Goal: Task Accomplishment & Management: Complete application form

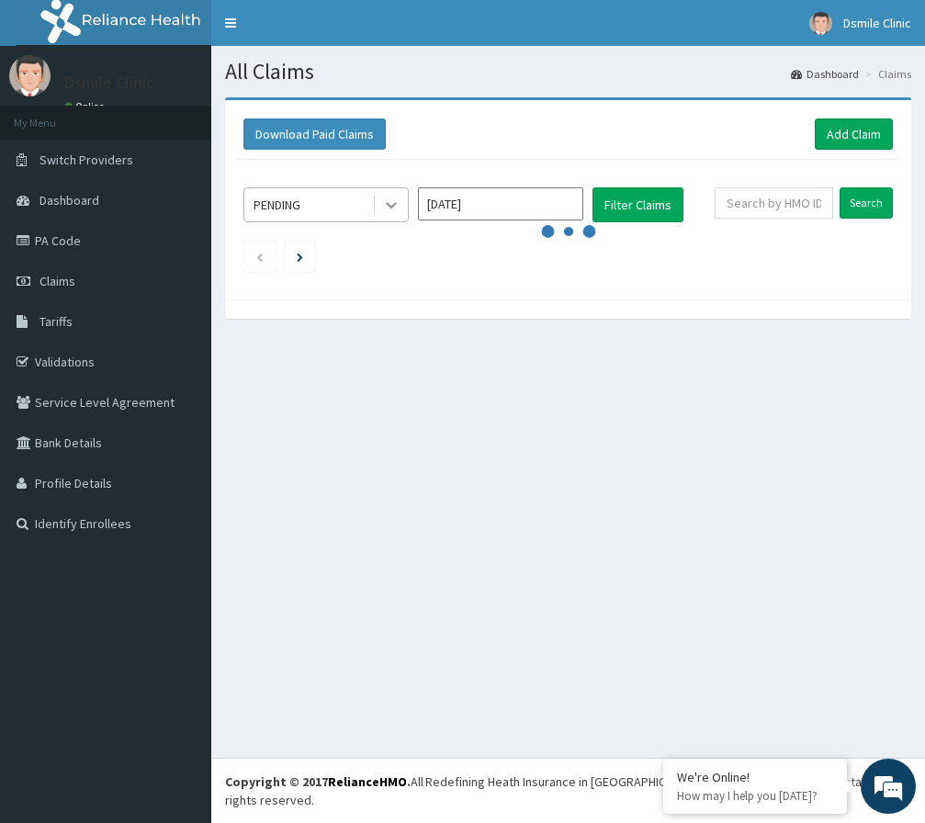
click at [398, 207] on icon at bounding box center [391, 205] width 18 height 18
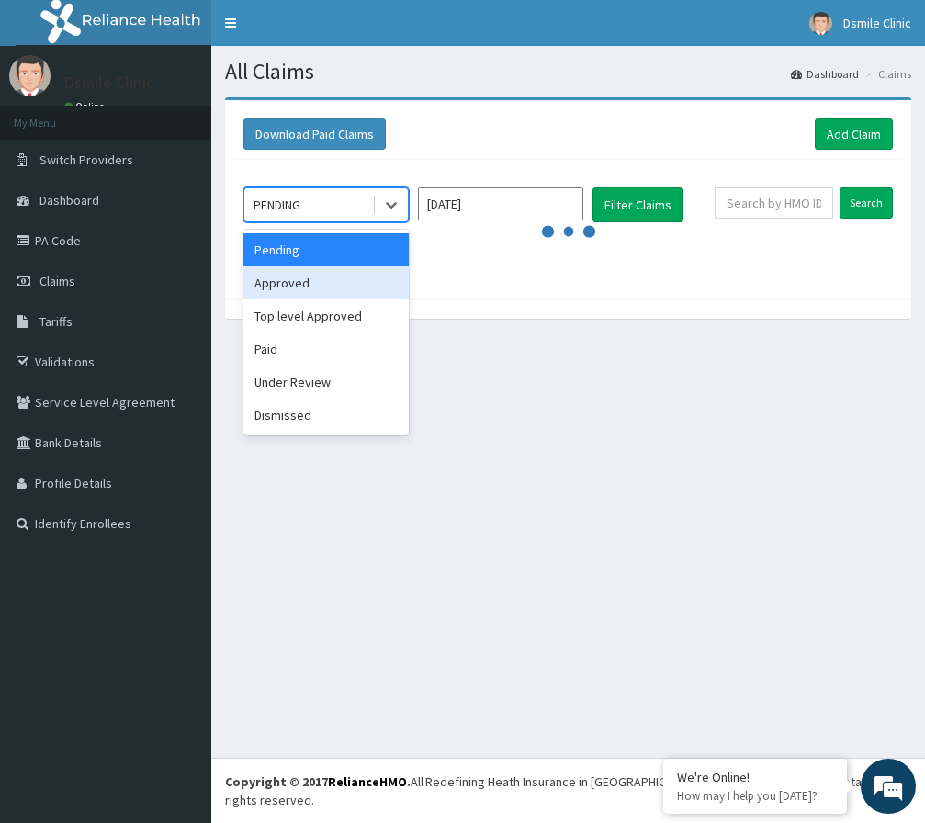
click at [357, 279] on div "Approved" at bounding box center [325, 282] width 165 height 33
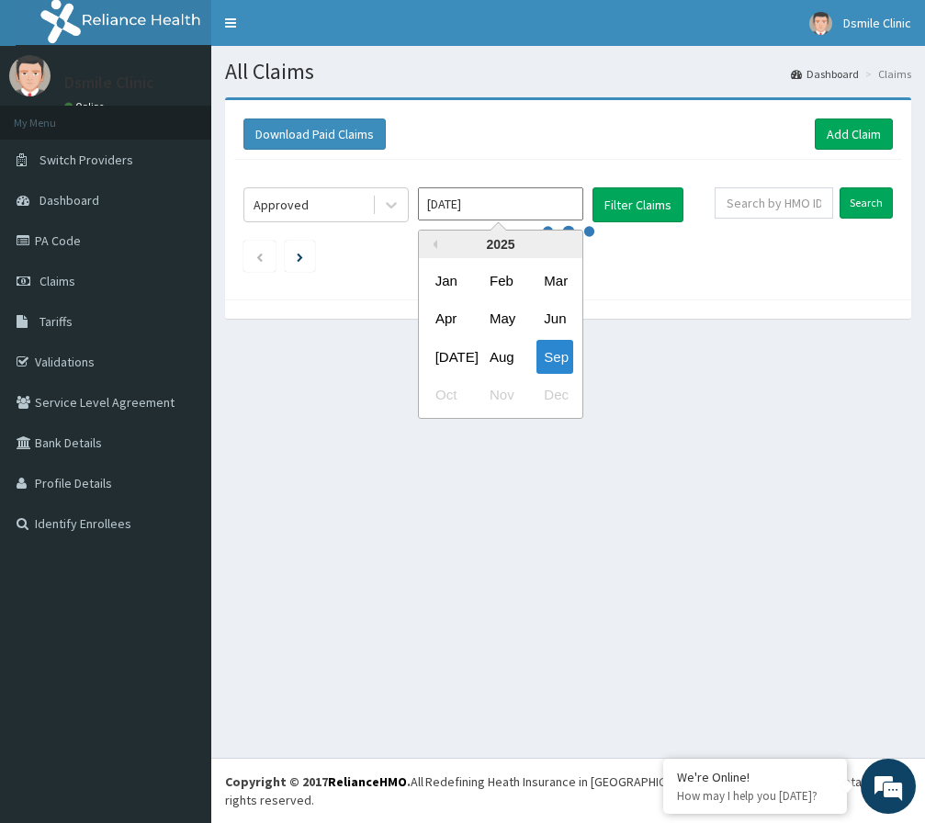
click at [560, 199] on input "[DATE]" at bounding box center [500, 203] width 165 height 33
click at [561, 356] on div "Sep" at bounding box center [554, 357] width 37 height 34
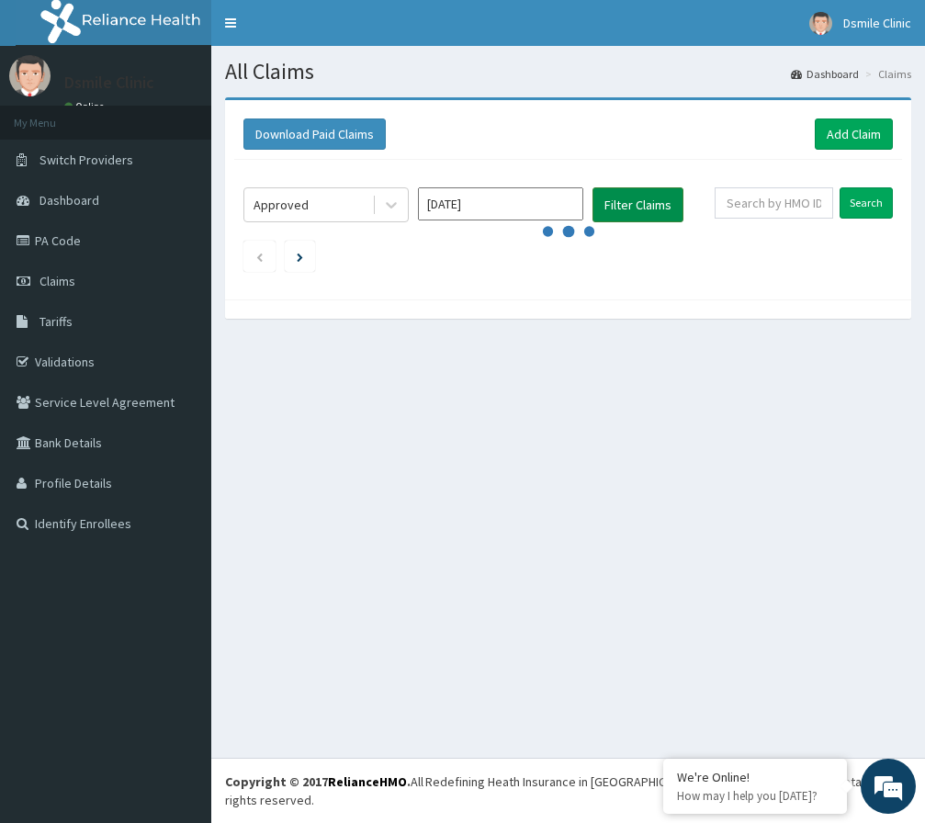
click at [659, 191] on button "Filter Claims" at bounding box center [637, 204] width 91 height 35
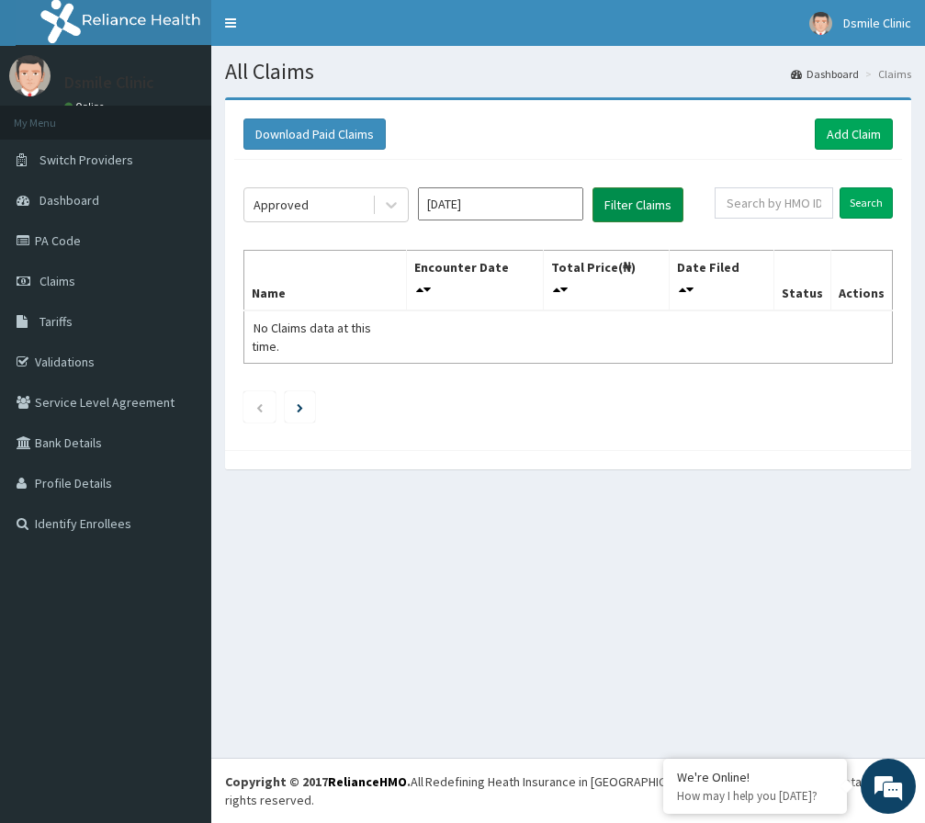
click at [659, 191] on button "Filter Claims" at bounding box center [637, 204] width 91 height 35
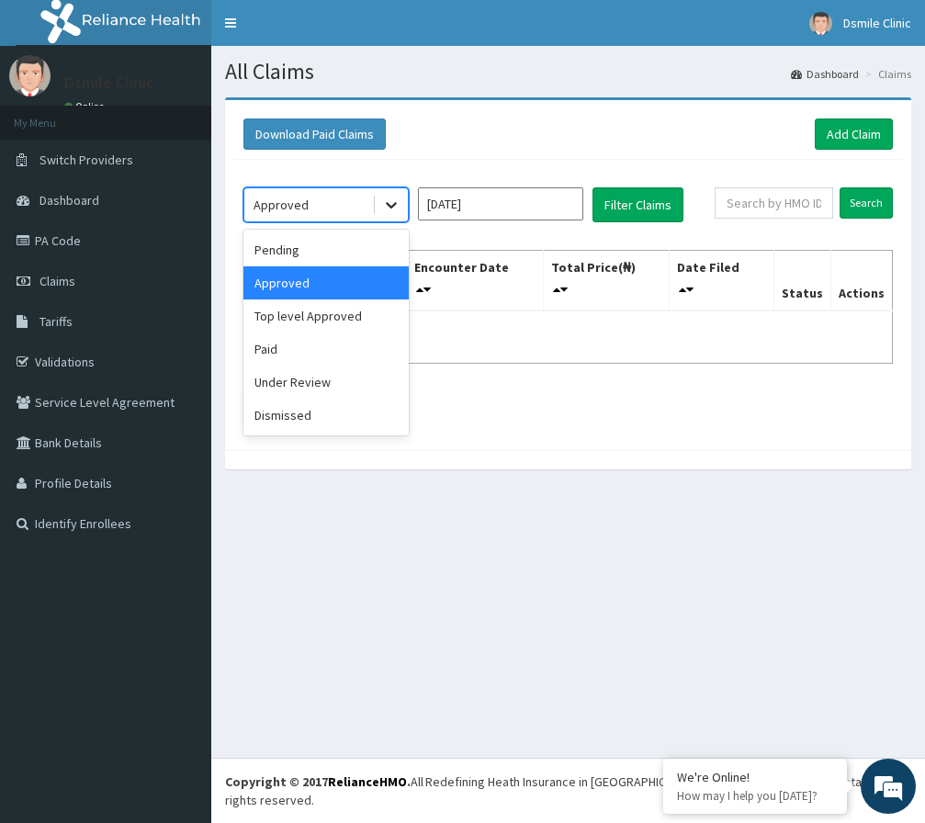
click at [389, 209] on icon at bounding box center [391, 205] width 18 height 18
click at [339, 391] on div "Under Review" at bounding box center [325, 382] width 165 height 33
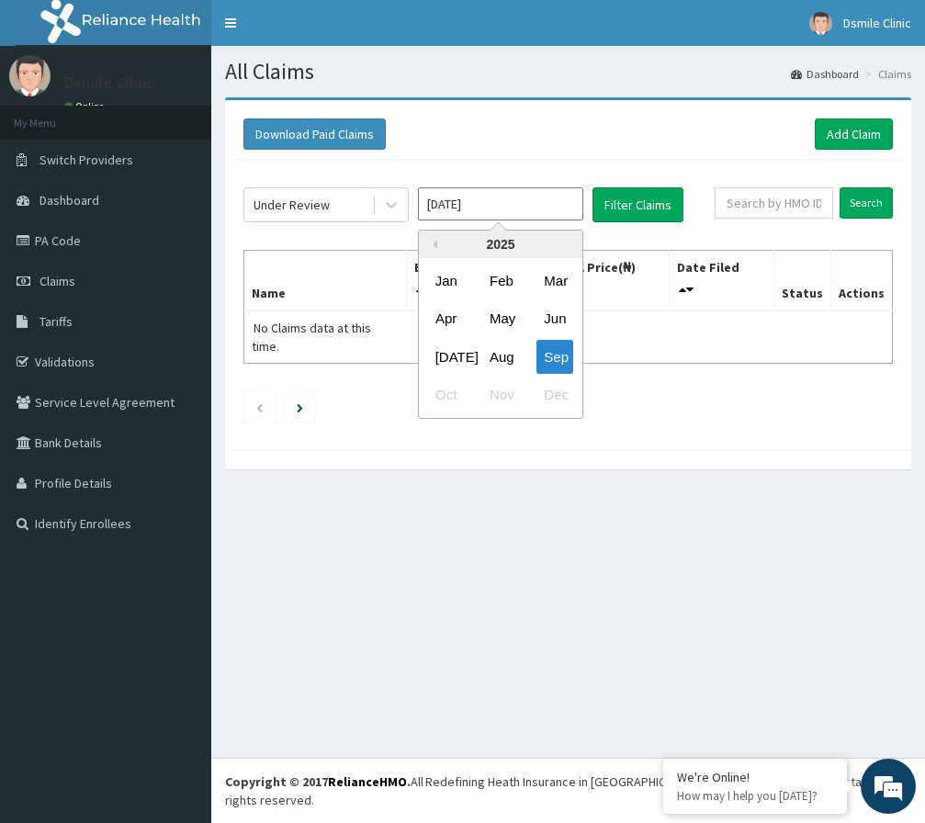
click at [567, 202] on input "[DATE]" at bounding box center [500, 203] width 165 height 33
click at [546, 358] on div "Sep" at bounding box center [554, 357] width 37 height 34
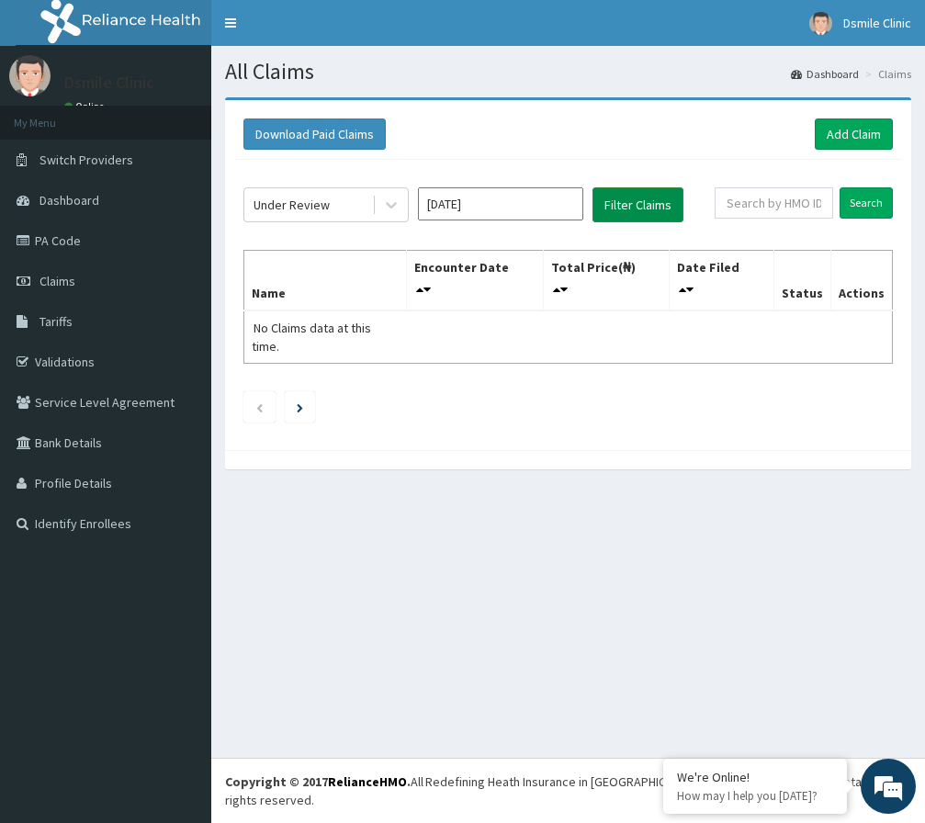
click at [656, 203] on button "Filter Claims" at bounding box center [637, 204] width 91 height 35
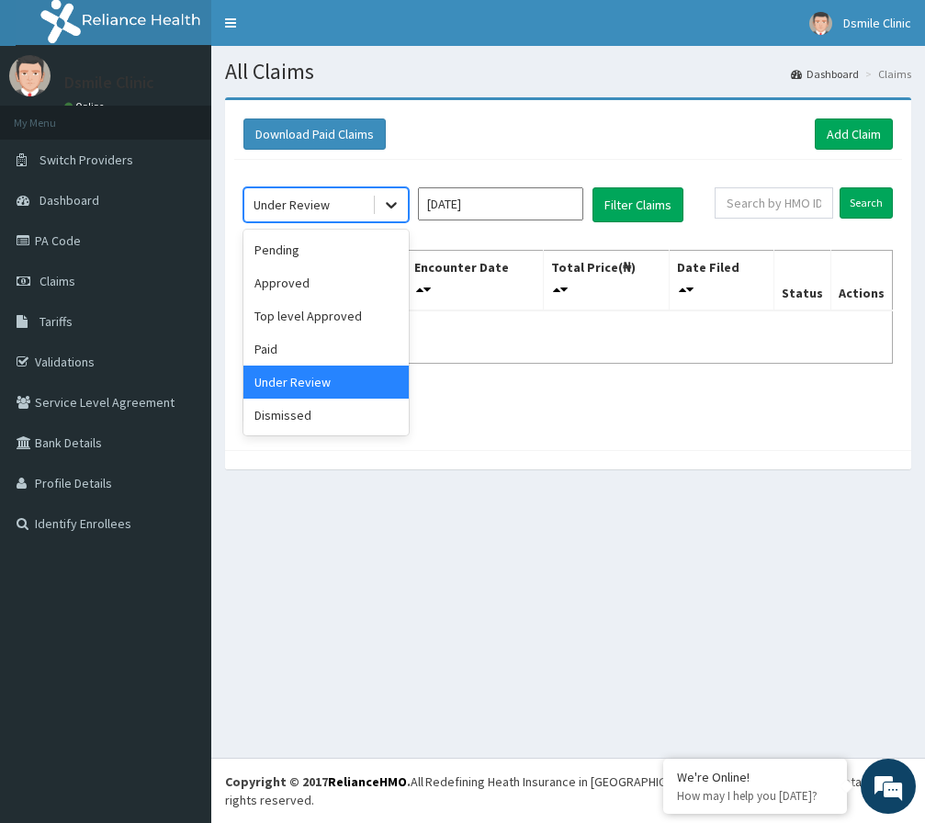
click at [385, 203] on icon at bounding box center [391, 205] width 18 height 18
click at [332, 311] on div "Top level Approved" at bounding box center [325, 315] width 165 height 33
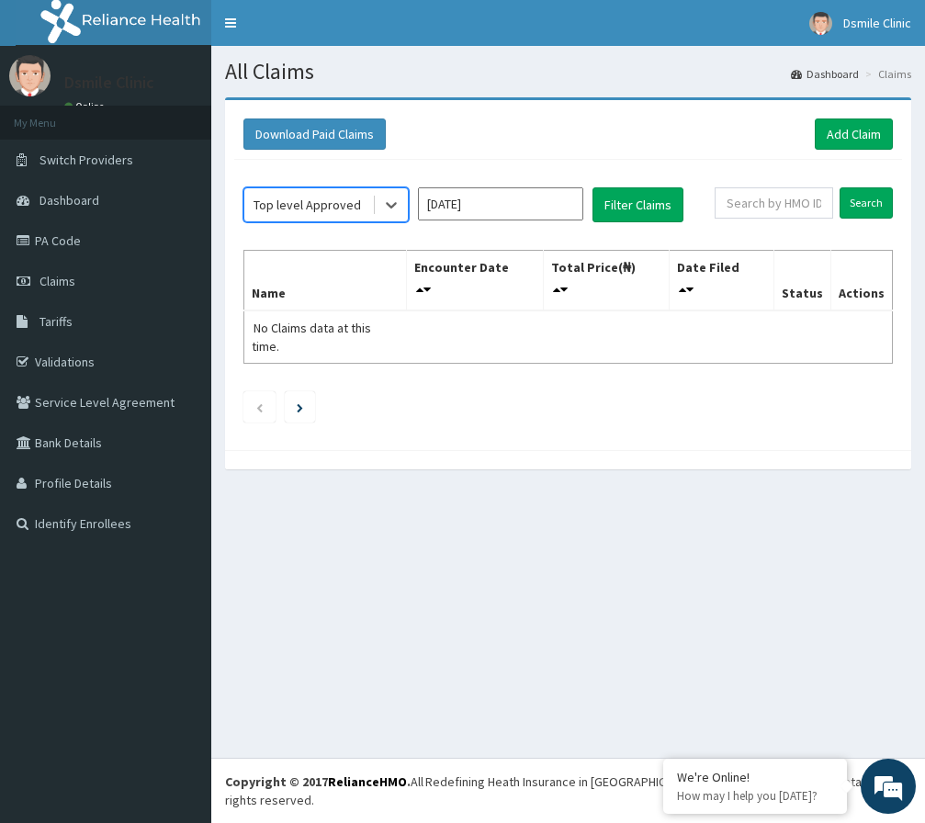
click at [559, 197] on input "[DATE]" at bounding box center [500, 203] width 165 height 33
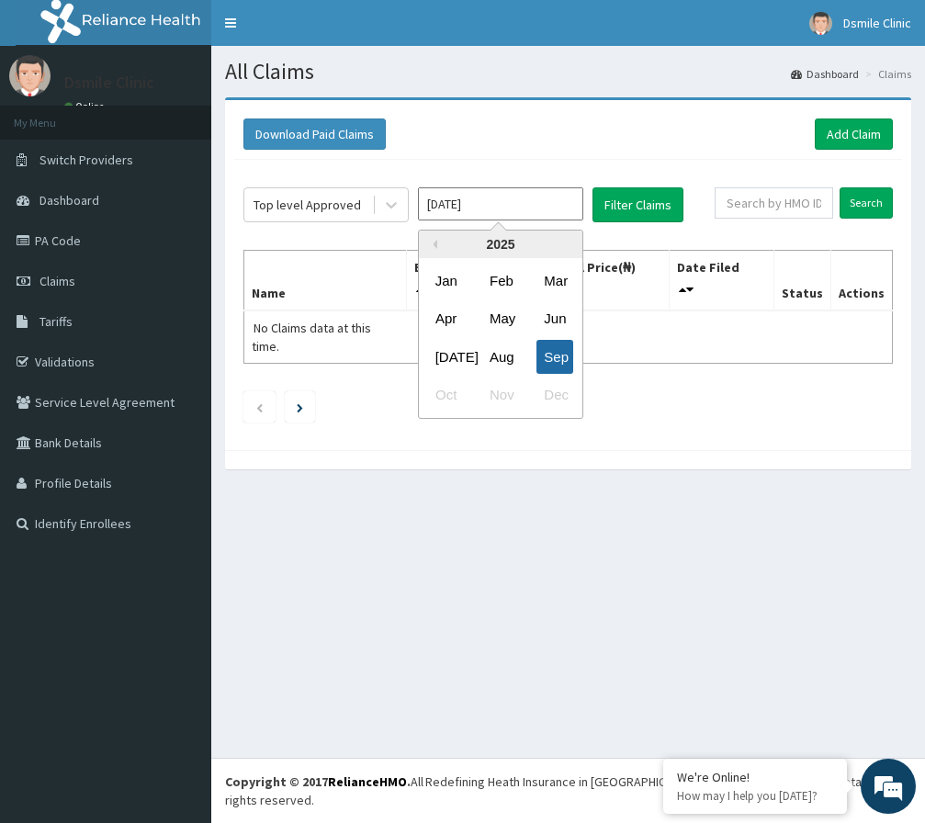
click at [543, 343] on div "Sep" at bounding box center [554, 357] width 37 height 34
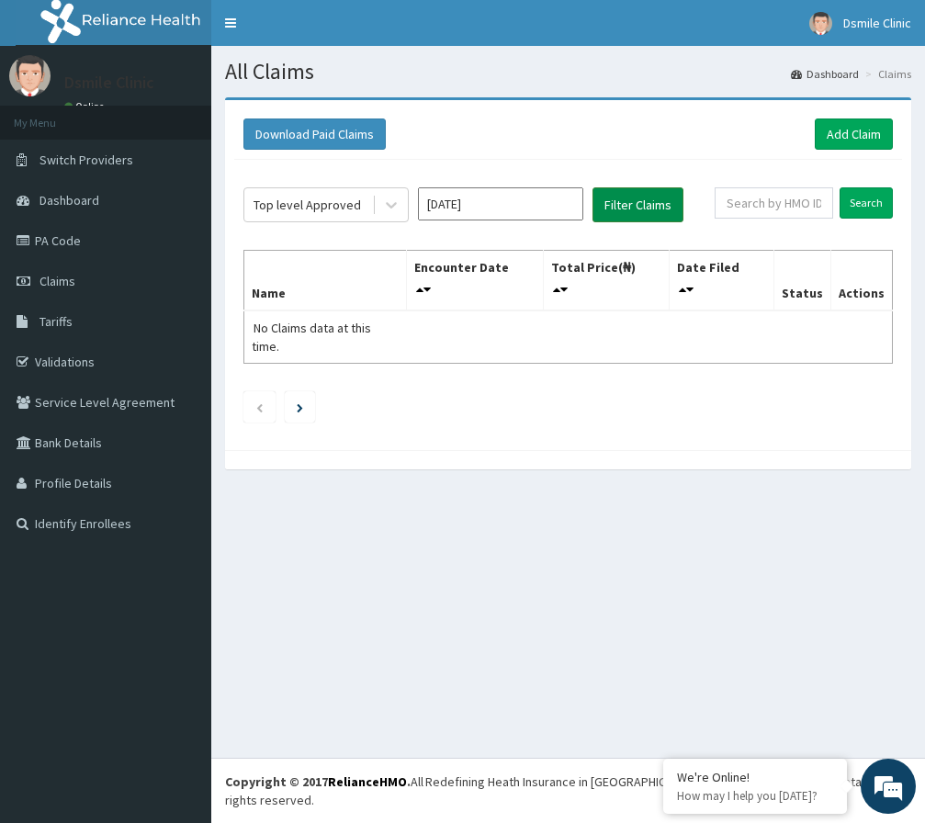
click at [629, 198] on button "Filter Claims" at bounding box center [637, 204] width 91 height 35
click at [399, 207] on icon at bounding box center [391, 205] width 18 height 18
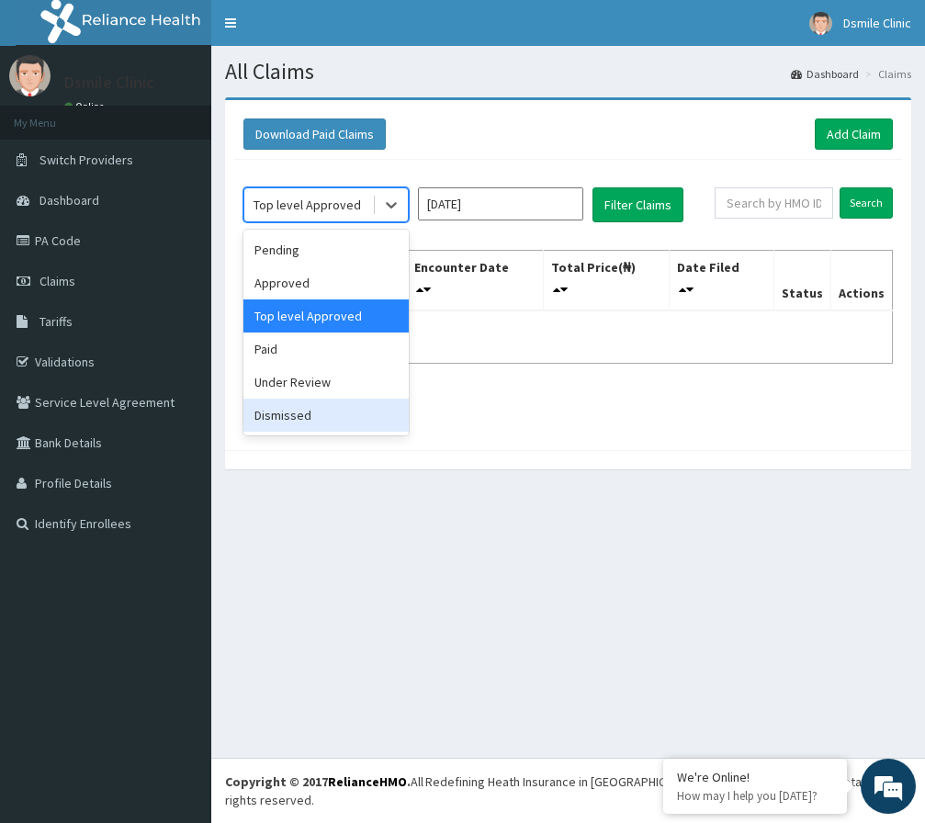
click at [353, 416] on div "Dismissed" at bounding box center [325, 415] width 165 height 33
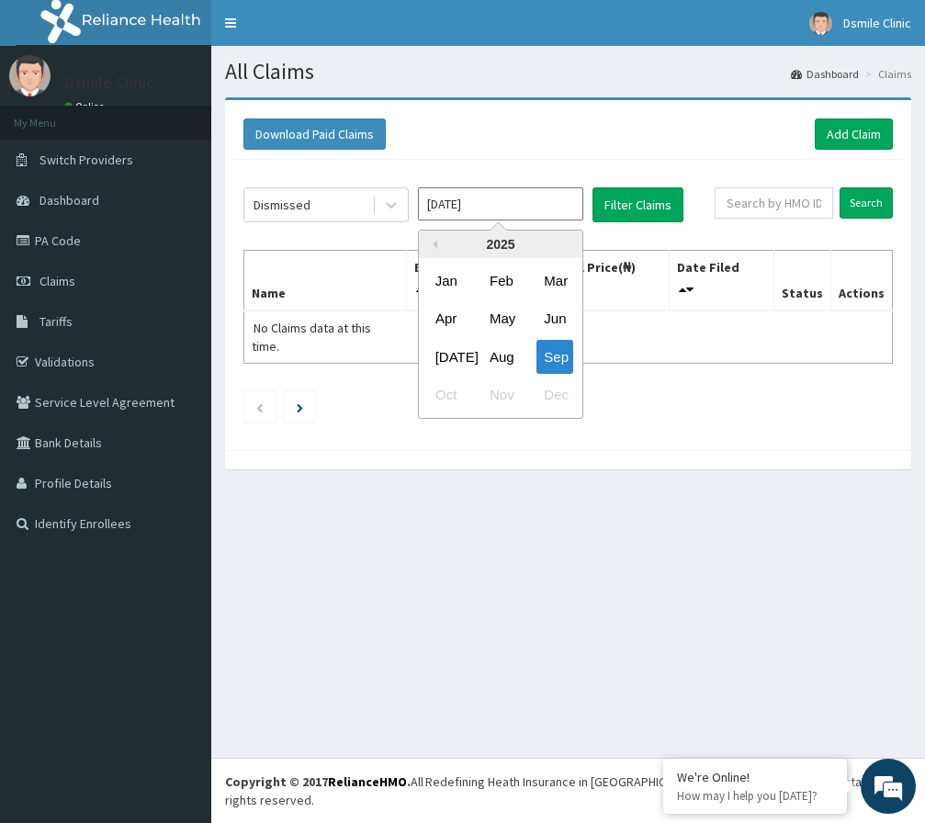
click at [564, 190] on input "[DATE]" at bounding box center [500, 203] width 165 height 33
click at [556, 364] on div "Sep" at bounding box center [554, 357] width 37 height 34
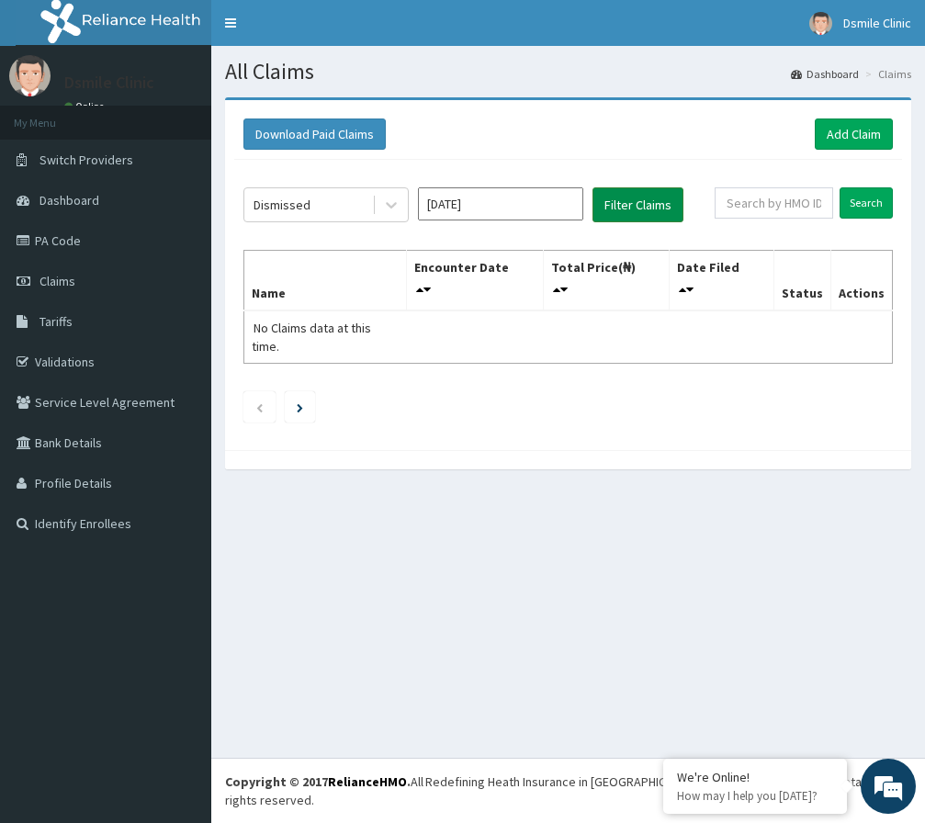
click at [633, 210] on button "Filter Claims" at bounding box center [637, 204] width 91 height 35
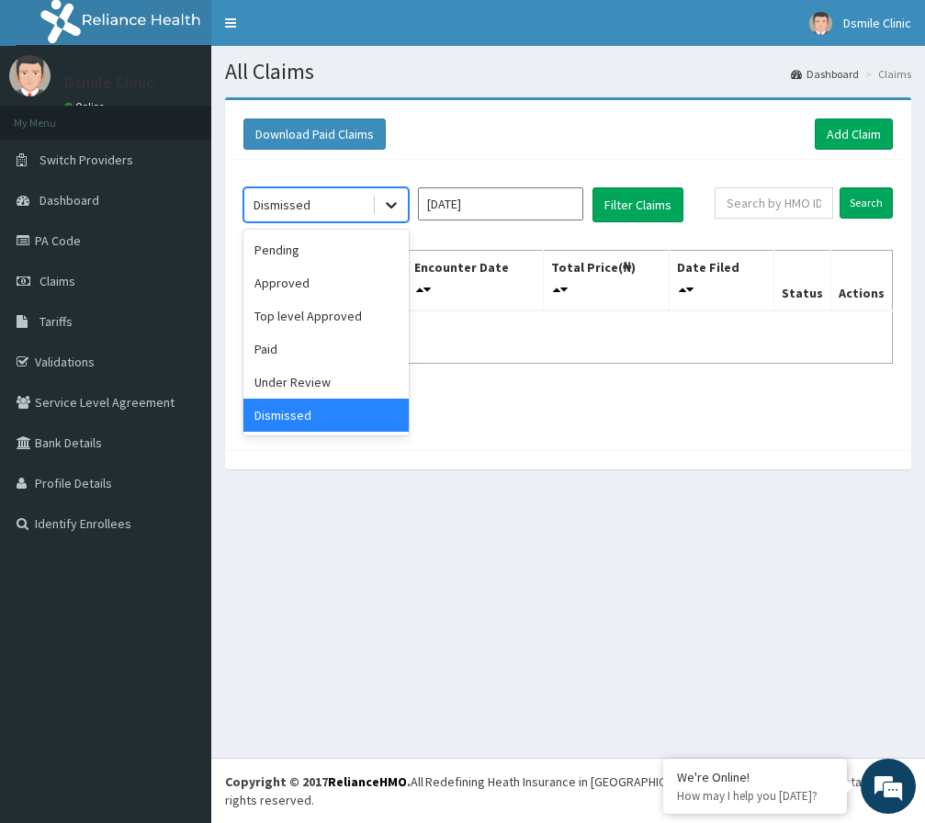
click at [400, 208] on div at bounding box center [391, 204] width 33 height 33
click at [327, 240] on div "Pending" at bounding box center [325, 249] width 165 height 33
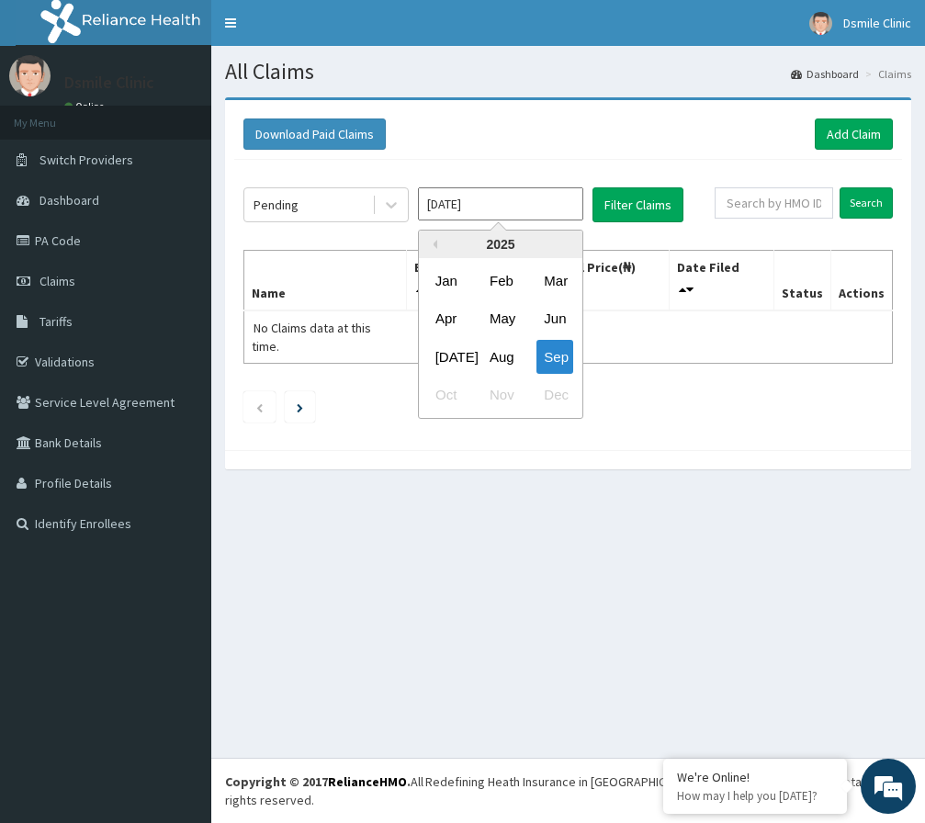
click at [545, 197] on input "[DATE]" at bounding box center [500, 203] width 165 height 33
click at [560, 354] on div "Sep" at bounding box center [554, 357] width 37 height 34
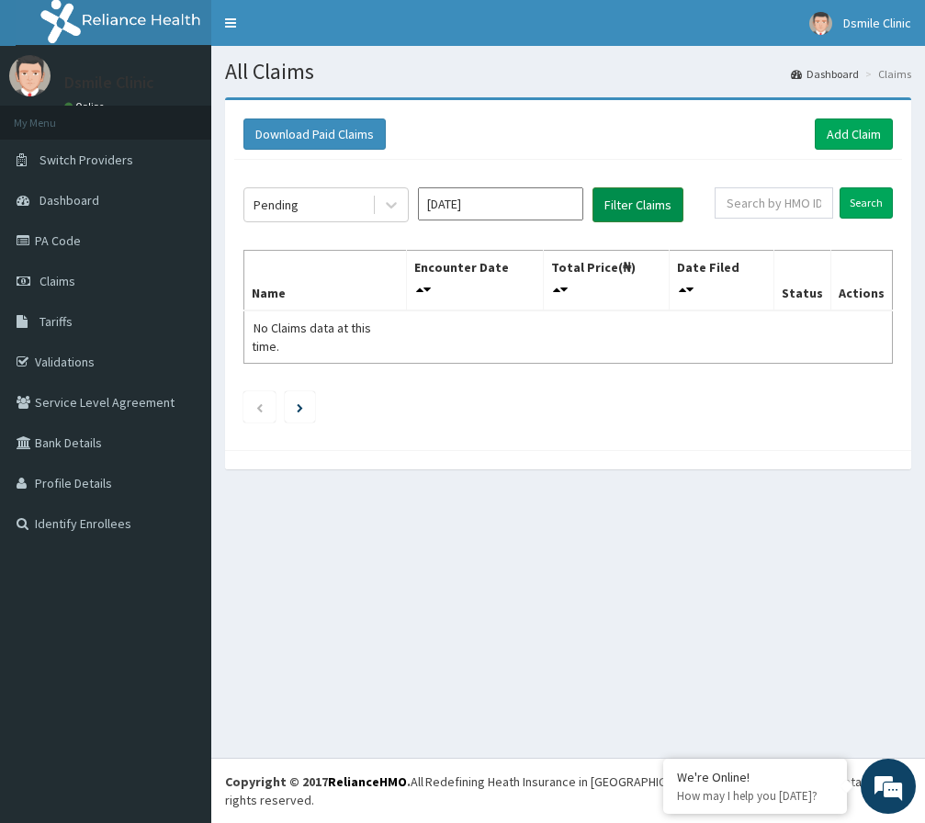
click at [644, 197] on button "Filter Claims" at bounding box center [637, 204] width 91 height 35
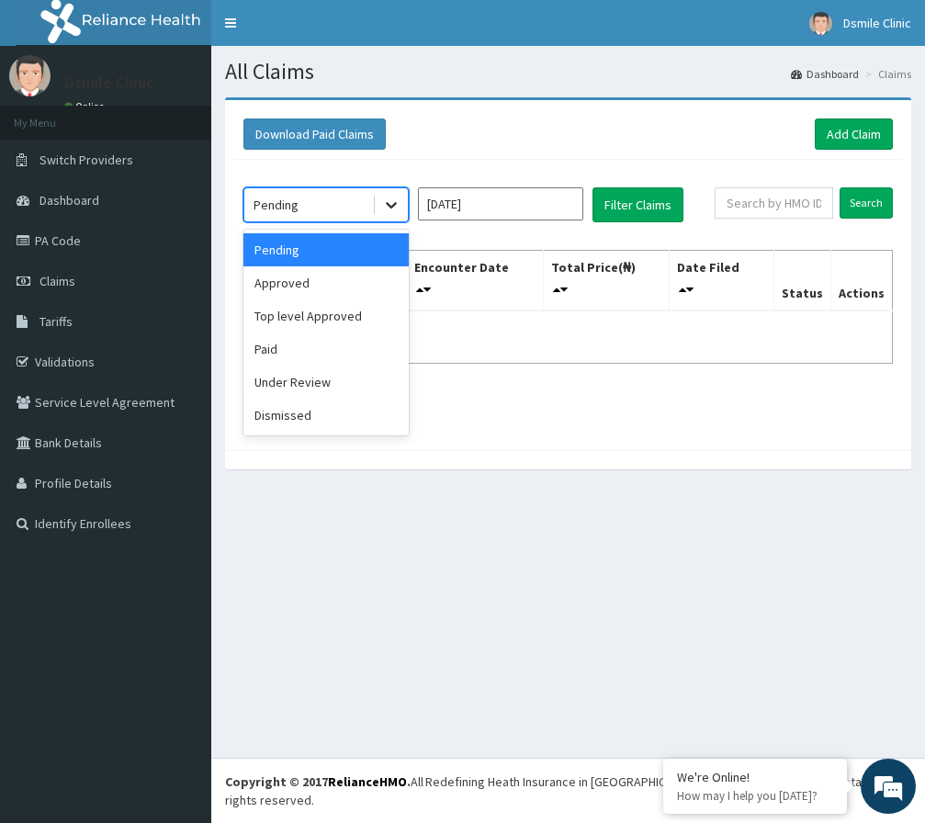
click at [389, 210] on icon at bounding box center [391, 205] width 18 height 18
click at [341, 276] on div "Approved" at bounding box center [325, 282] width 165 height 33
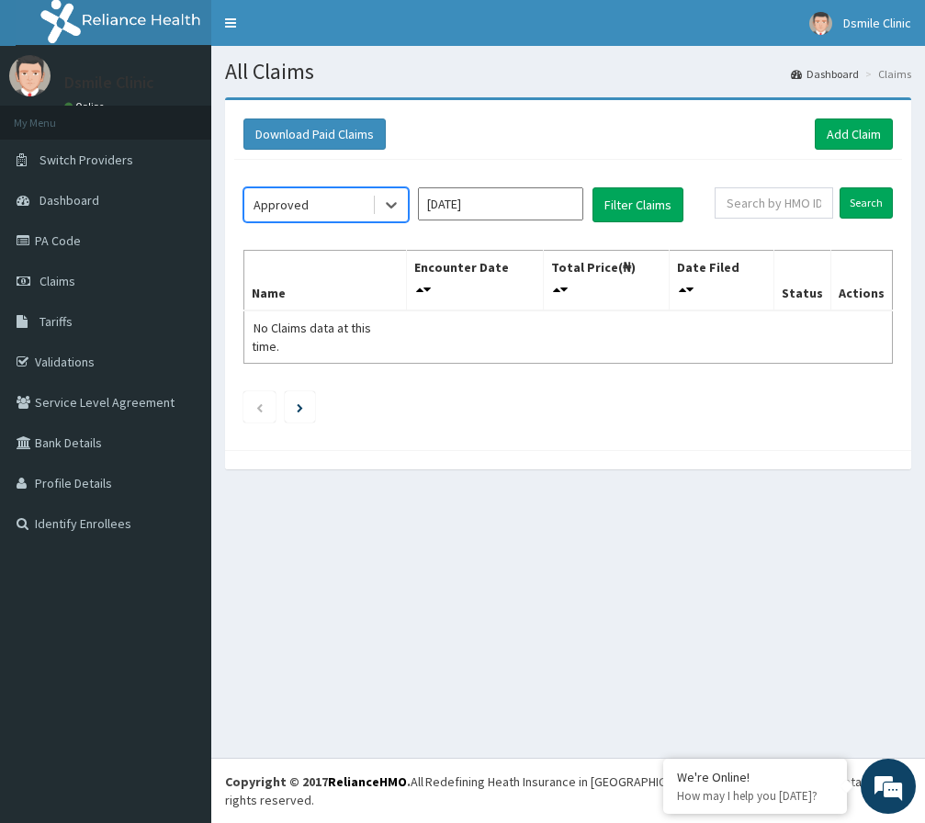
click at [545, 208] on input "[DATE]" at bounding box center [500, 203] width 165 height 33
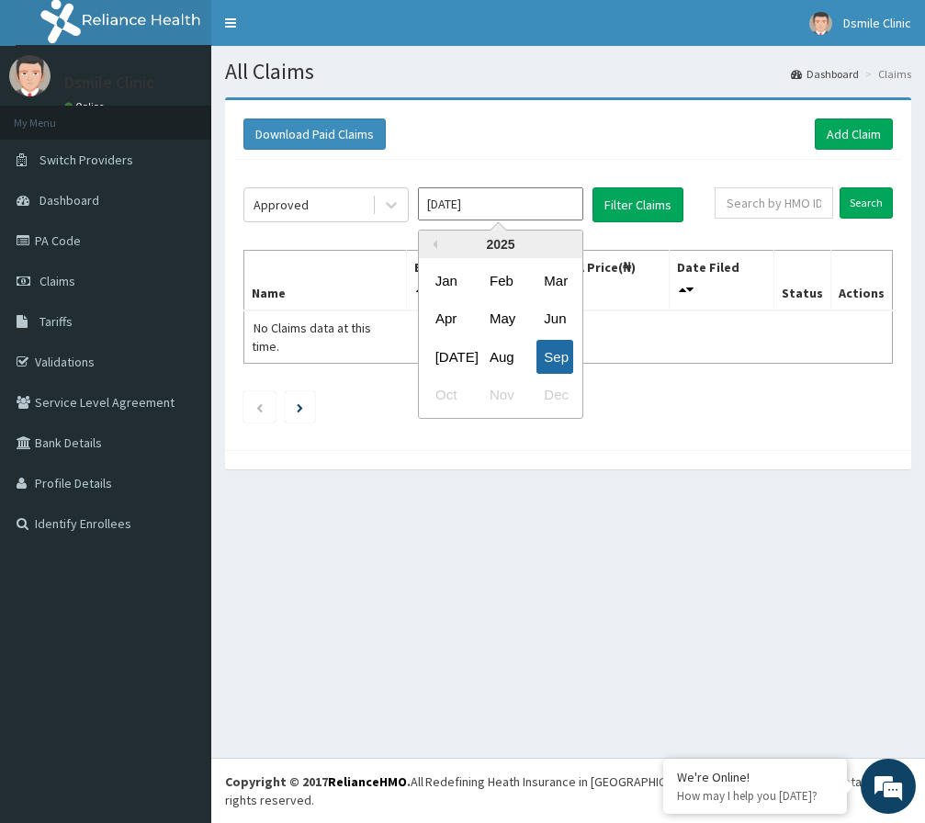
click at [547, 357] on div "Sep" at bounding box center [554, 357] width 37 height 34
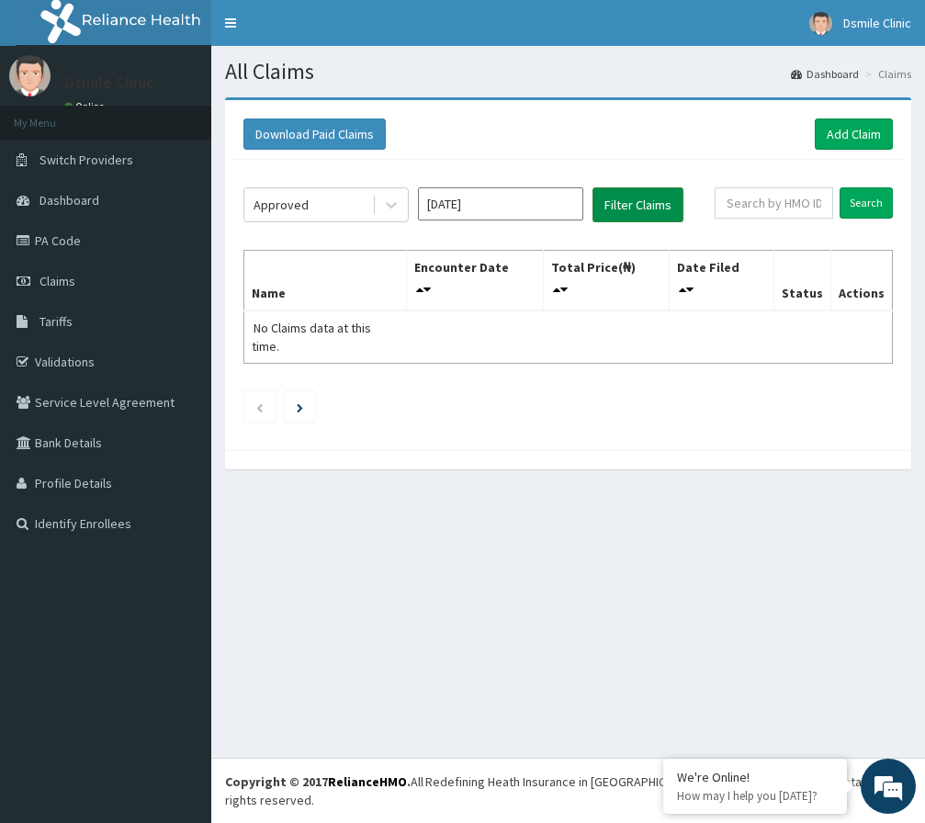
click at [646, 202] on button "Filter Claims" at bounding box center [637, 204] width 91 height 35
click at [839, 136] on link "Add Claim" at bounding box center [854, 133] width 78 height 31
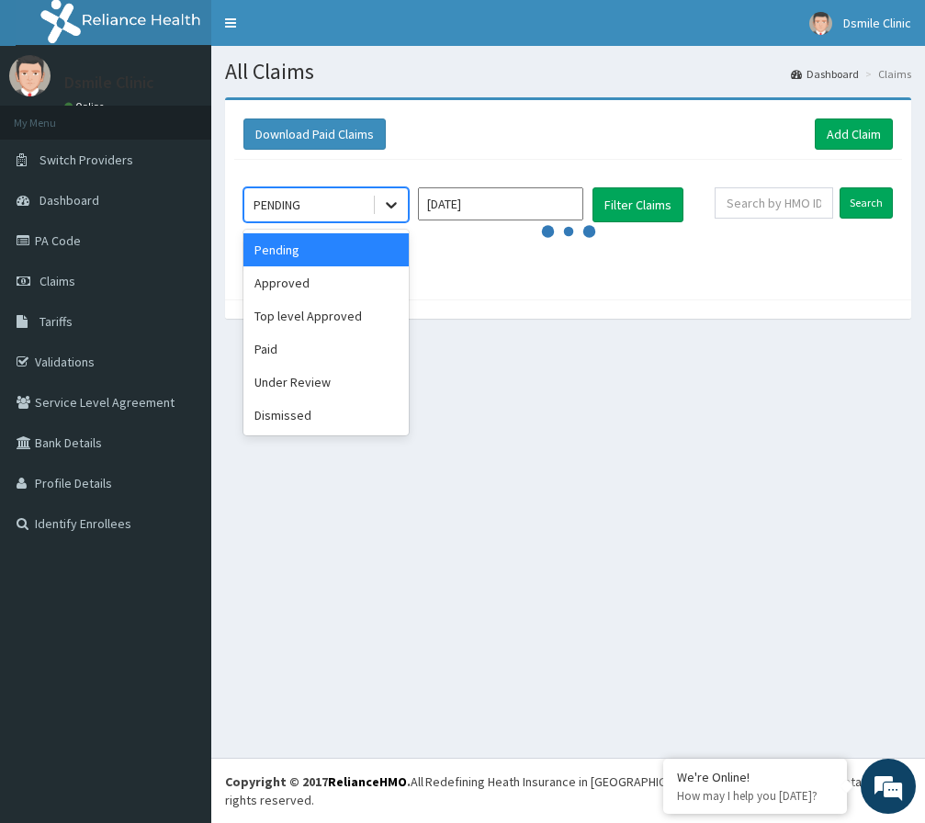
click at [391, 208] on icon at bounding box center [391, 206] width 11 height 6
click at [288, 411] on div "Dismissed" at bounding box center [325, 415] width 165 height 33
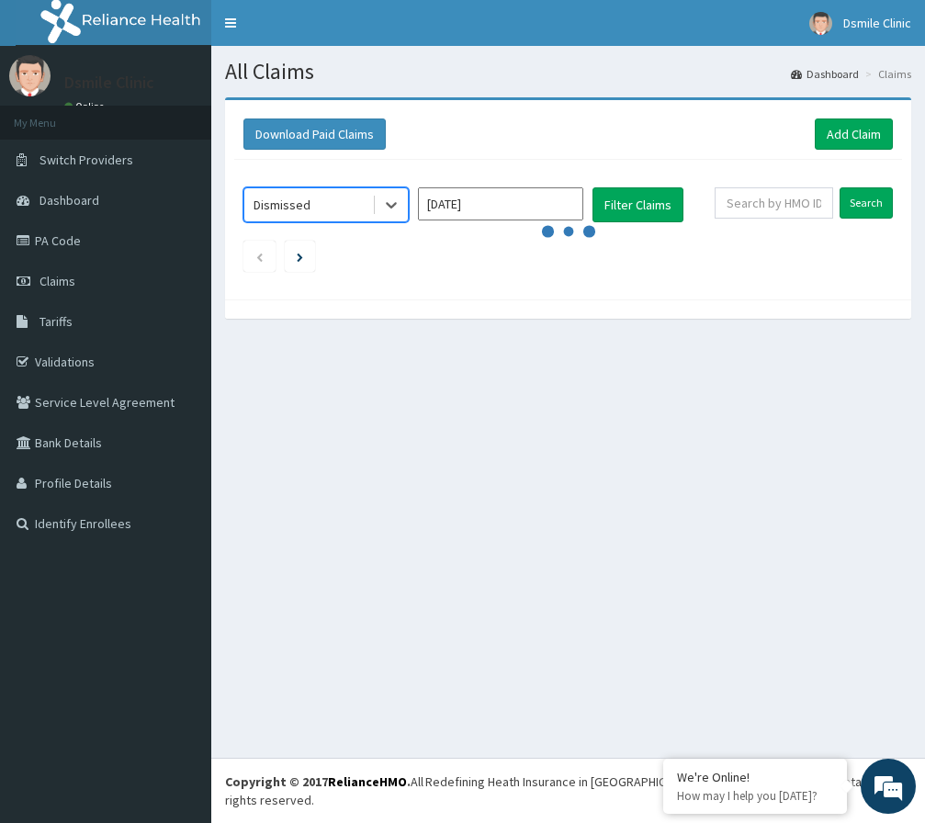
click at [559, 202] on input "Sep 2025" at bounding box center [500, 203] width 165 height 33
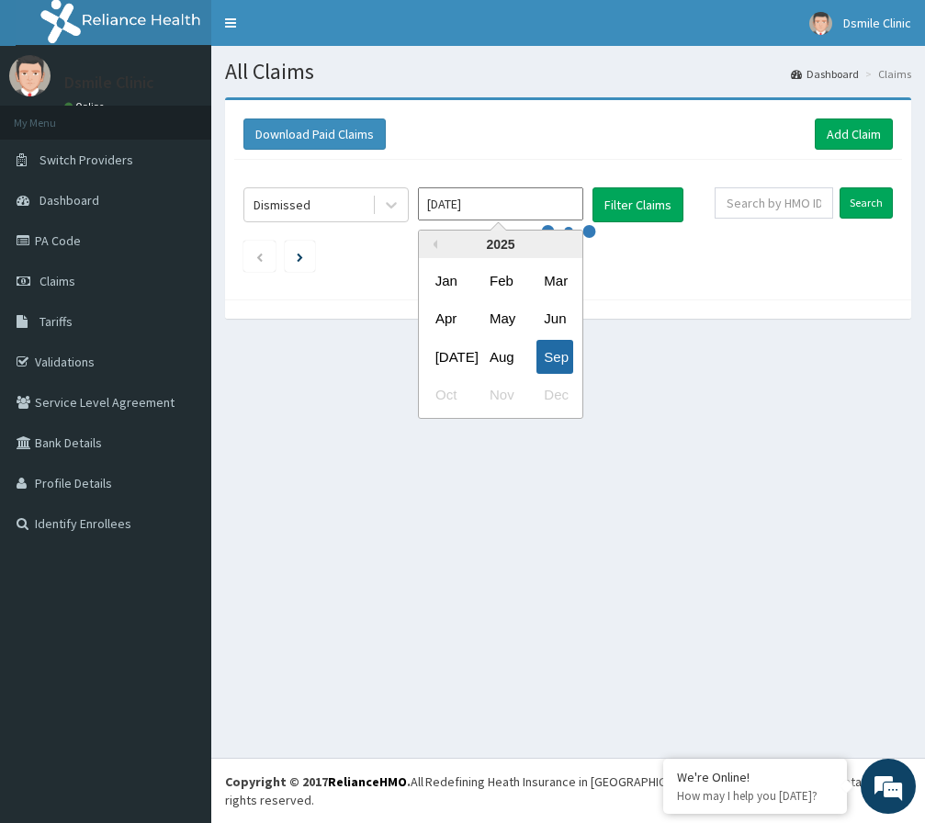
click at [546, 355] on div "Sep" at bounding box center [554, 357] width 37 height 34
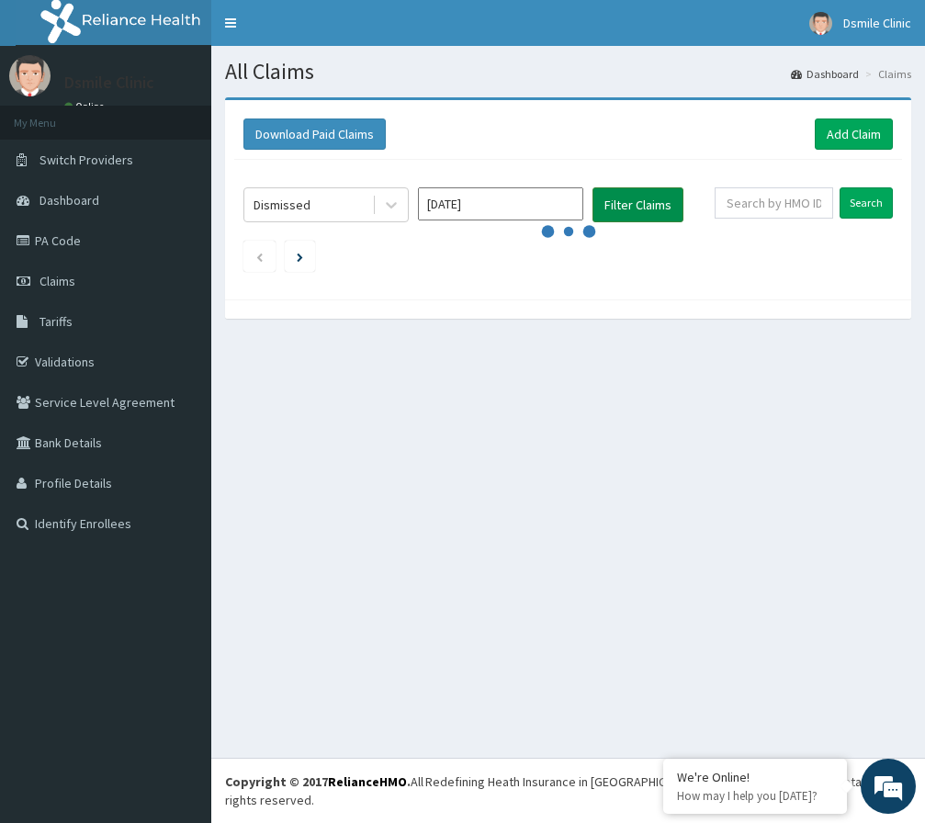
click at [648, 206] on button "Filter Claims" at bounding box center [637, 204] width 91 height 35
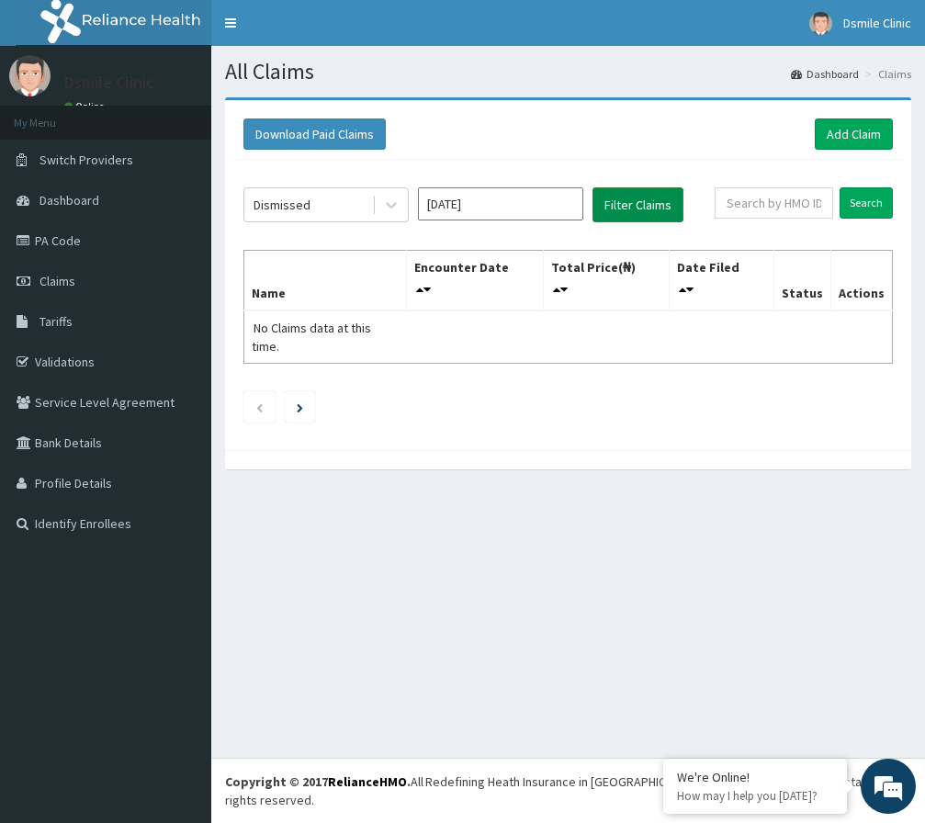
click at [648, 206] on button "Filter Claims" at bounding box center [637, 204] width 91 height 35
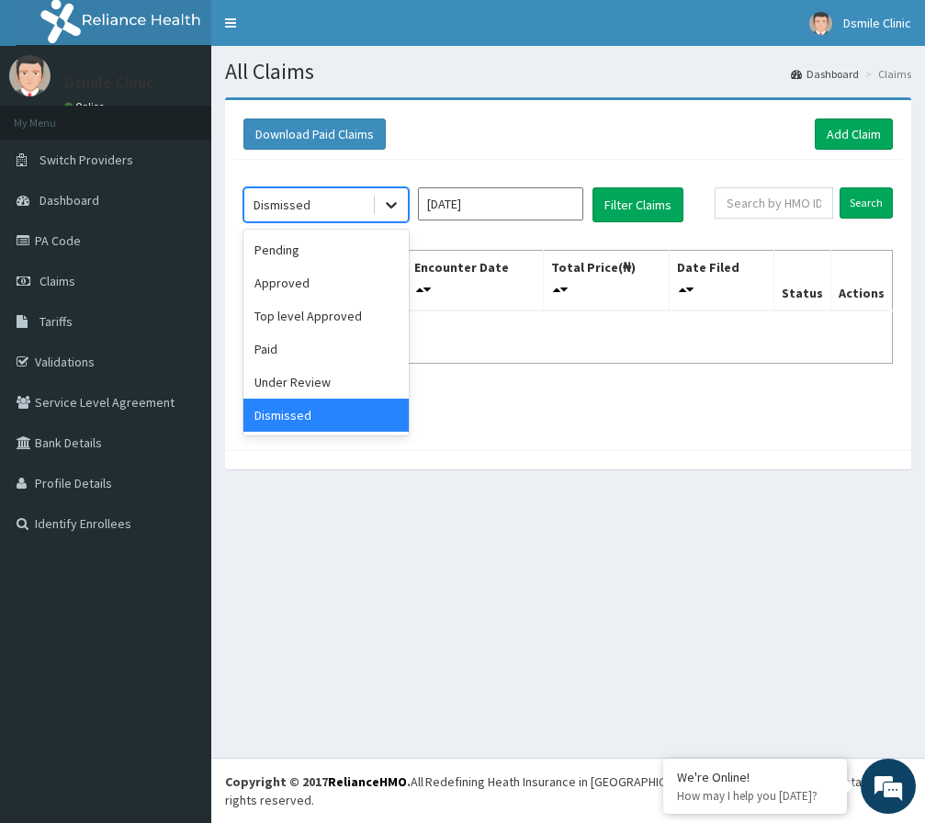
click at [396, 203] on icon at bounding box center [391, 206] width 11 height 6
click at [319, 372] on div "Under Review" at bounding box center [325, 382] width 165 height 33
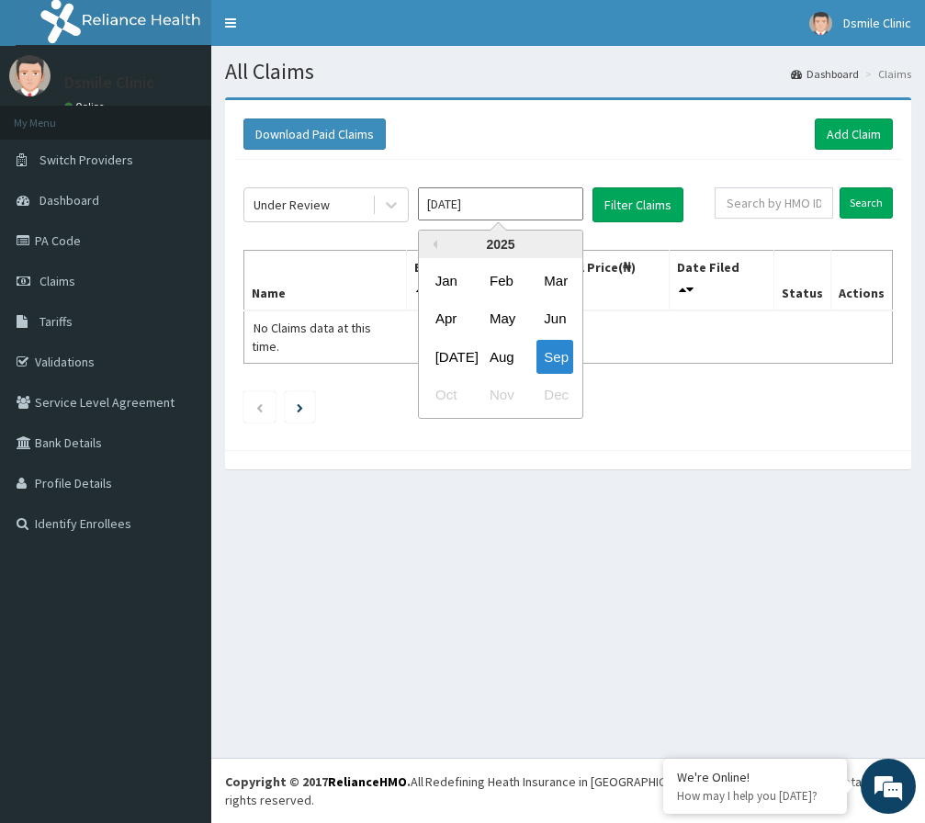
click at [564, 206] on input "Sep 2025" at bounding box center [500, 203] width 165 height 33
click at [542, 361] on div "Sep" at bounding box center [554, 357] width 37 height 34
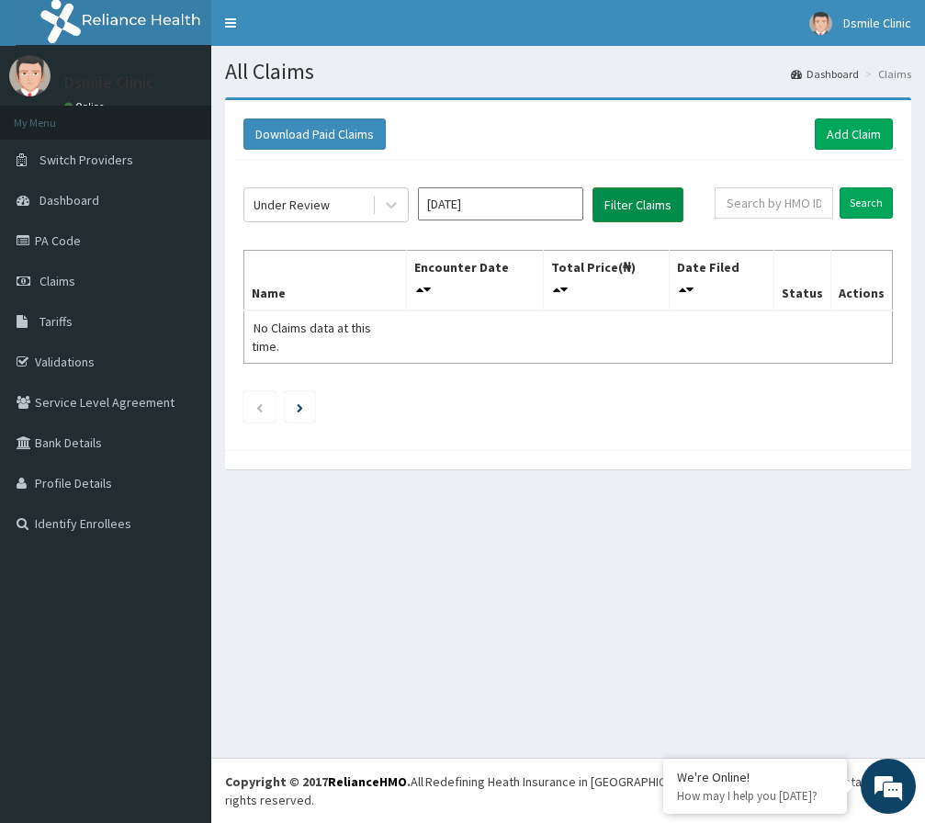
click at [636, 200] on button "Filter Claims" at bounding box center [637, 204] width 91 height 35
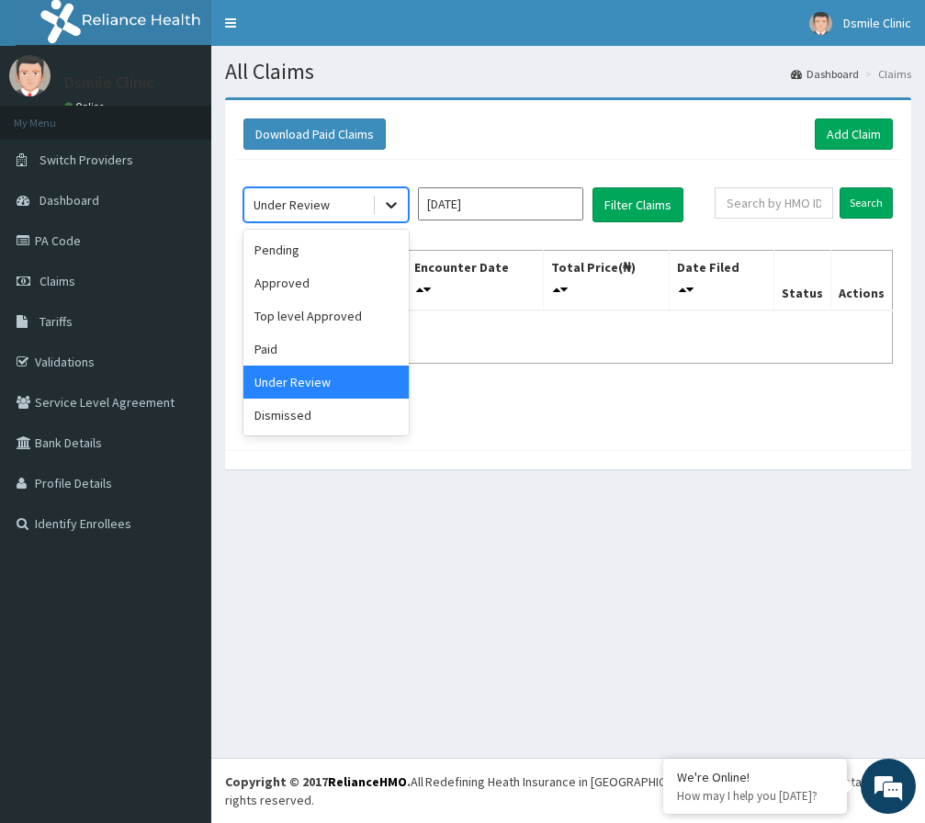
click at [391, 199] on icon at bounding box center [391, 205] width 18 height 18
click at [287, 349] on div "Paid" at bounding box center [325, 348] width 165 height 33
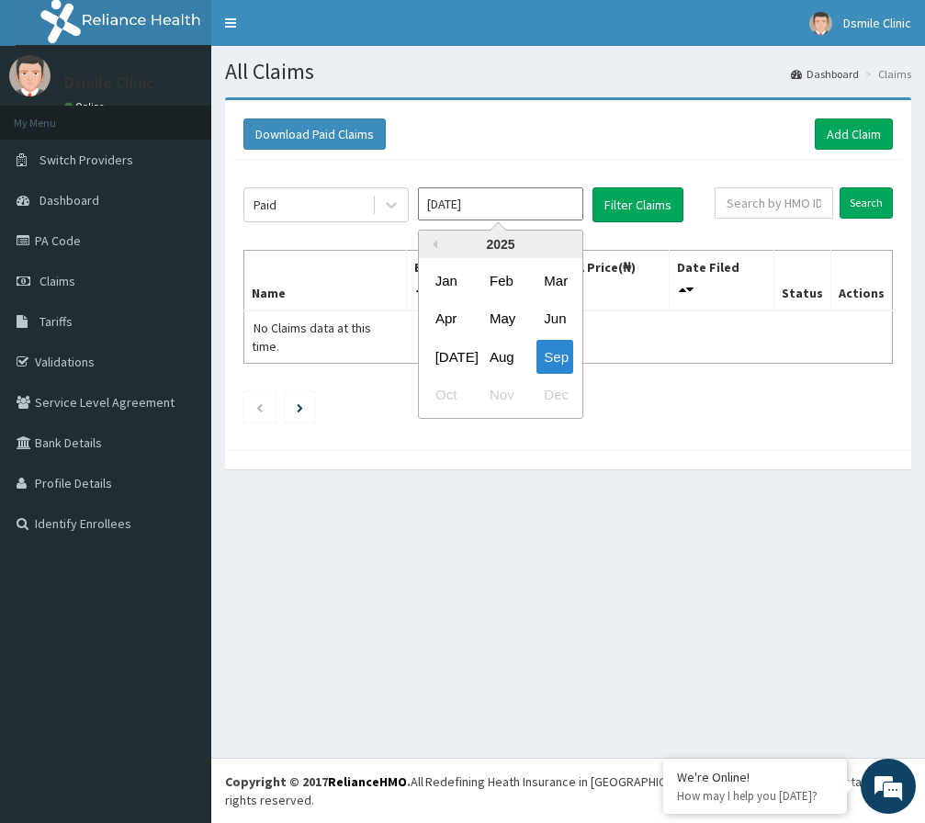
click at [535, 208] on input "Sep 2025" at bounding box center [500, 203] width 165 height 33
click at [563, 351] on div "Sep" at bounding box center [554, 357] width 37 height 34
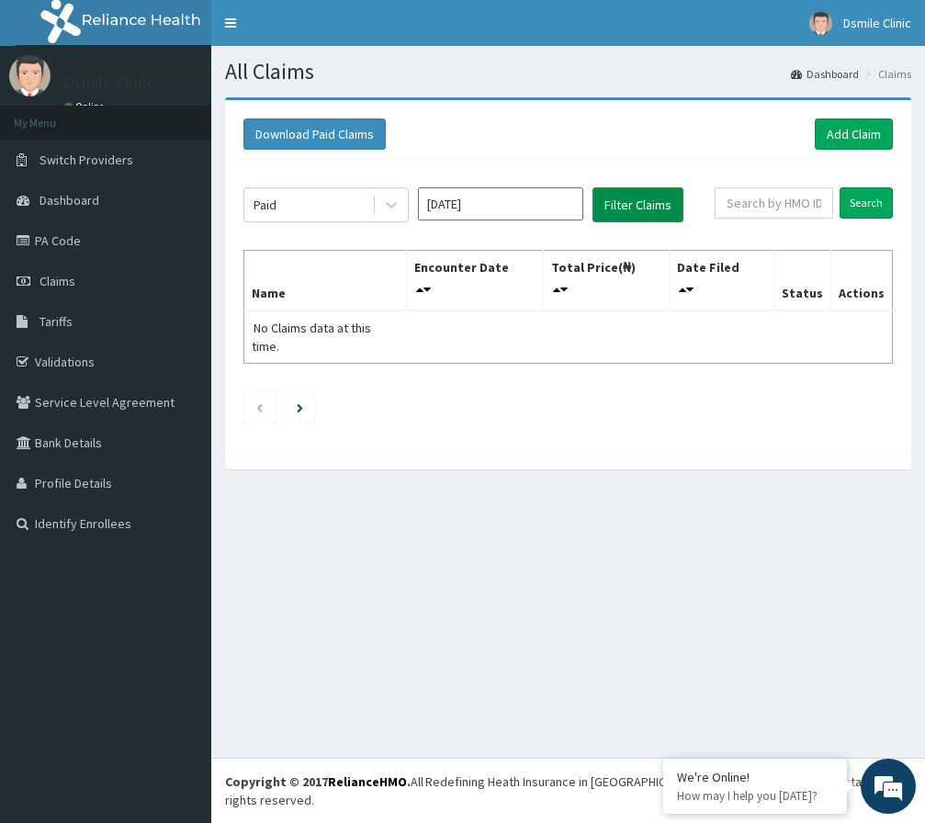
click at [662, 206] on button "Filter Claims" at bounding box center [637, 204] width 91 height 35
click at [662, 210] on button "Filter Claims" at bounding box center [637, 204] width 91 height 35
click at [80, 229] on link "PA Code" at bounding box center [105, 240] width 211 height 40
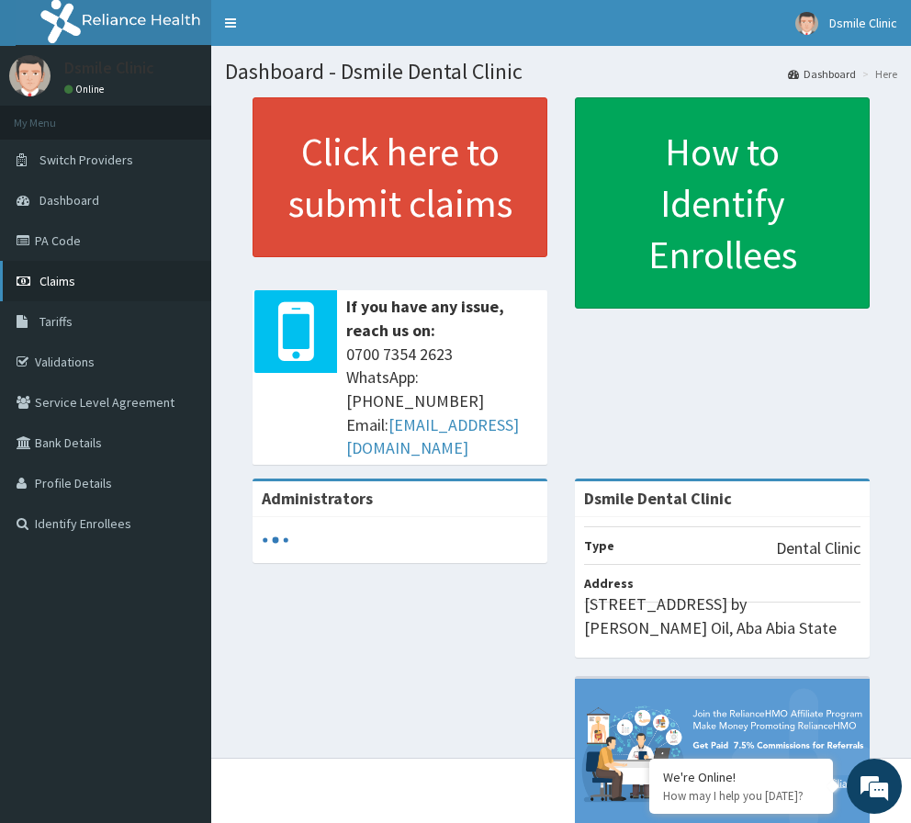
click at [62, 287] on span "Claims" at bounding box center [57, 281] width 36 height 17
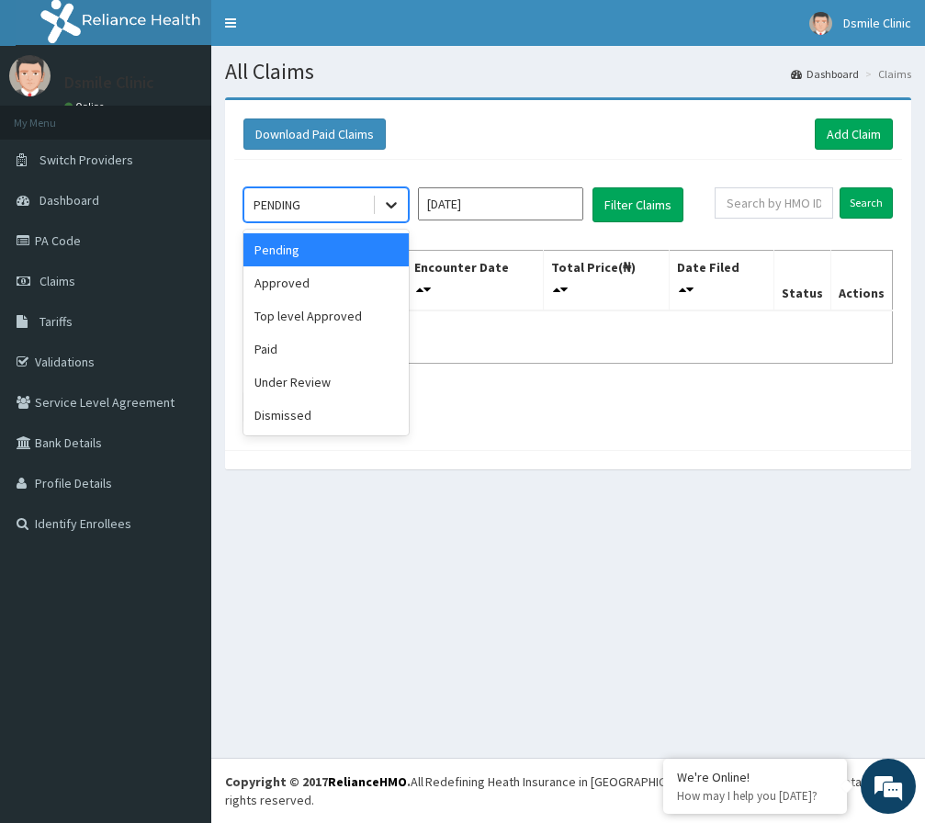
click at [394, 208] on icon at bounding box center [391, 205] width 18 height 18
click at [362, 287] on div "Approved" at bounding box center [325, 282] width 165 height 33
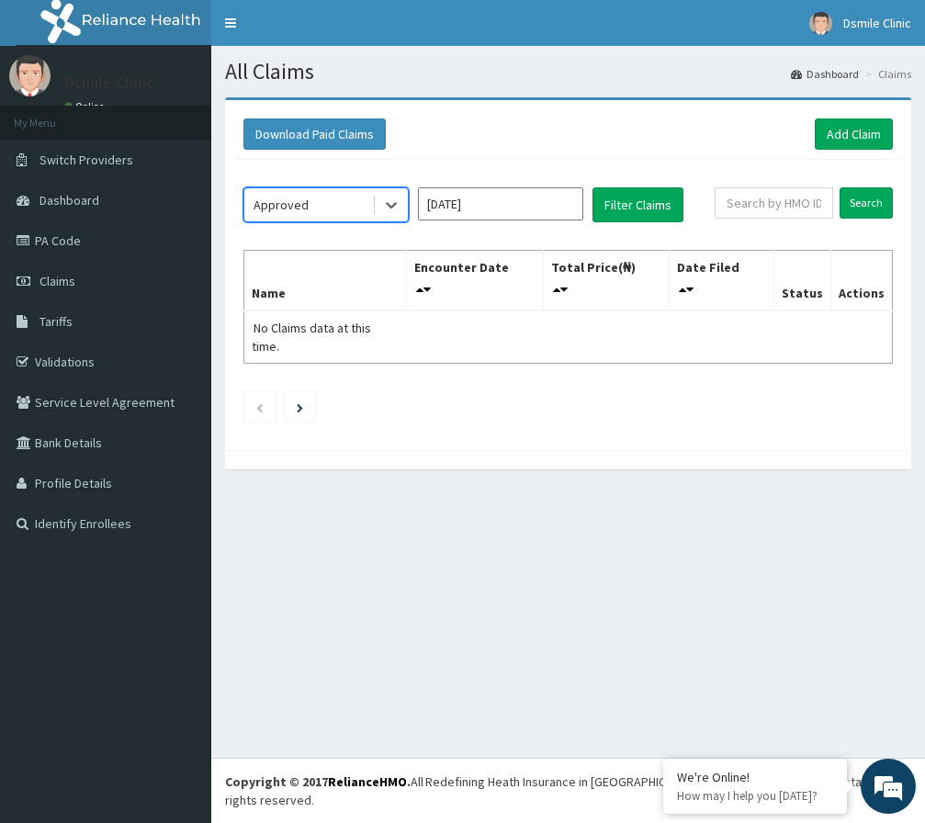
click at [562, 196] on input "[DATE]" at bounding box center [500, 203] width 165 height 33
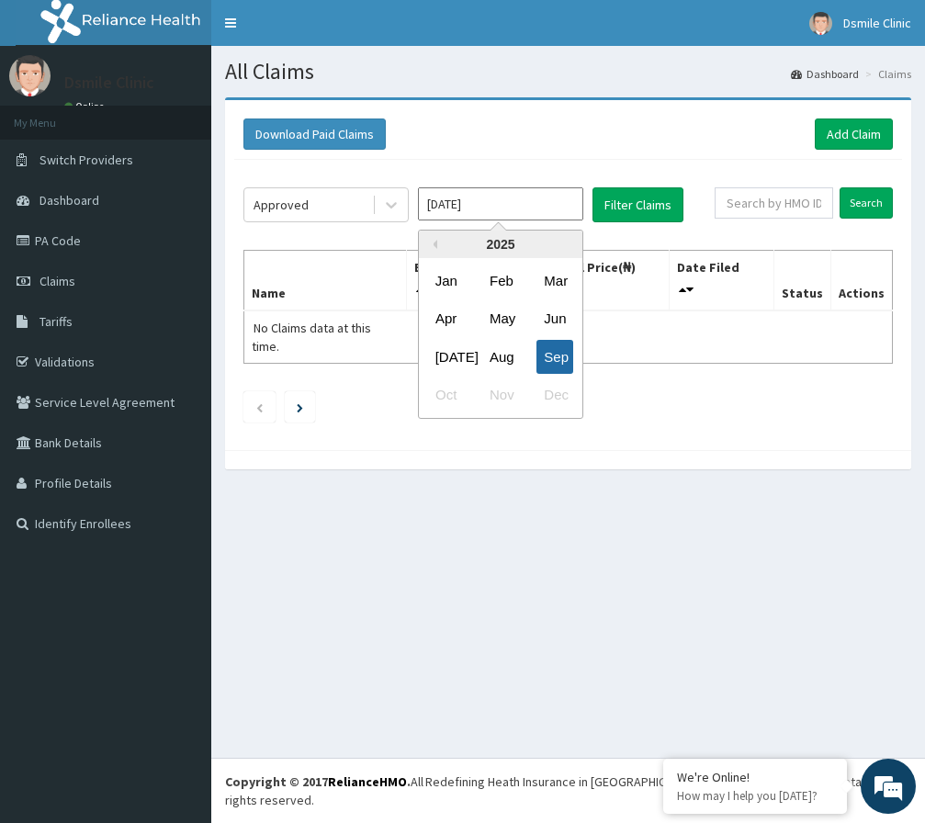
click at [556, 355] on div "Sep" at bounding box center [554, 357] width 37 height 34
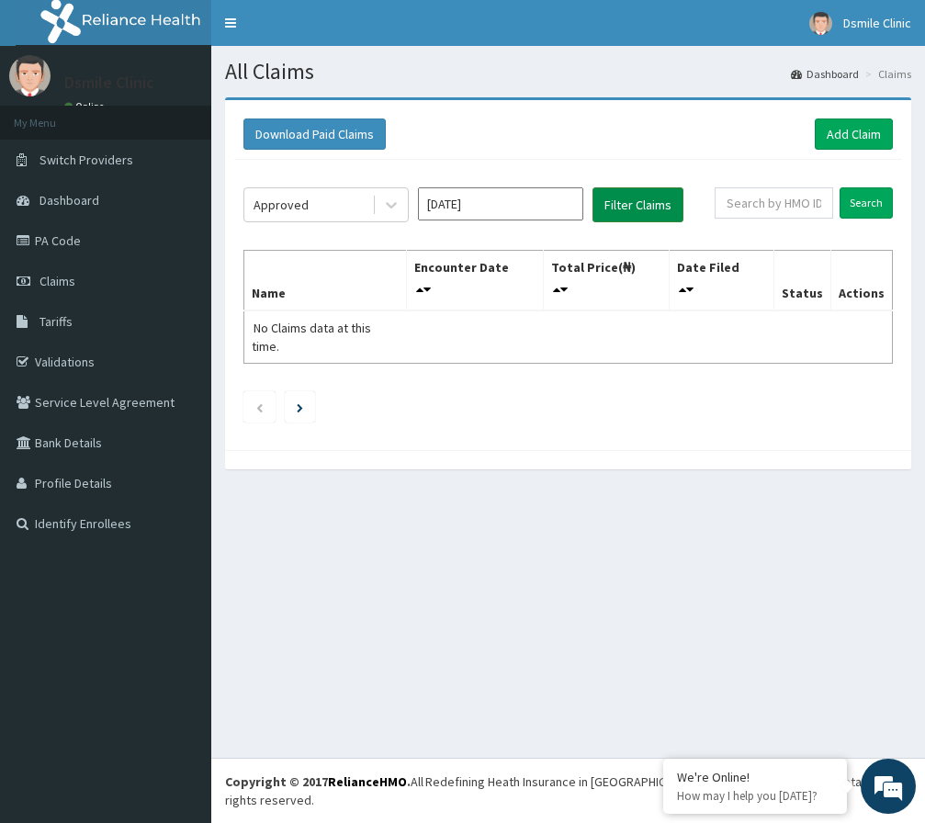
click at [659, 202] on button "Filter Claims" at bounding box center [637, 204] width 91 height 35
click at [862, 128] on link "Add Claim" at bounding box center [854, 133] width 78 height 31
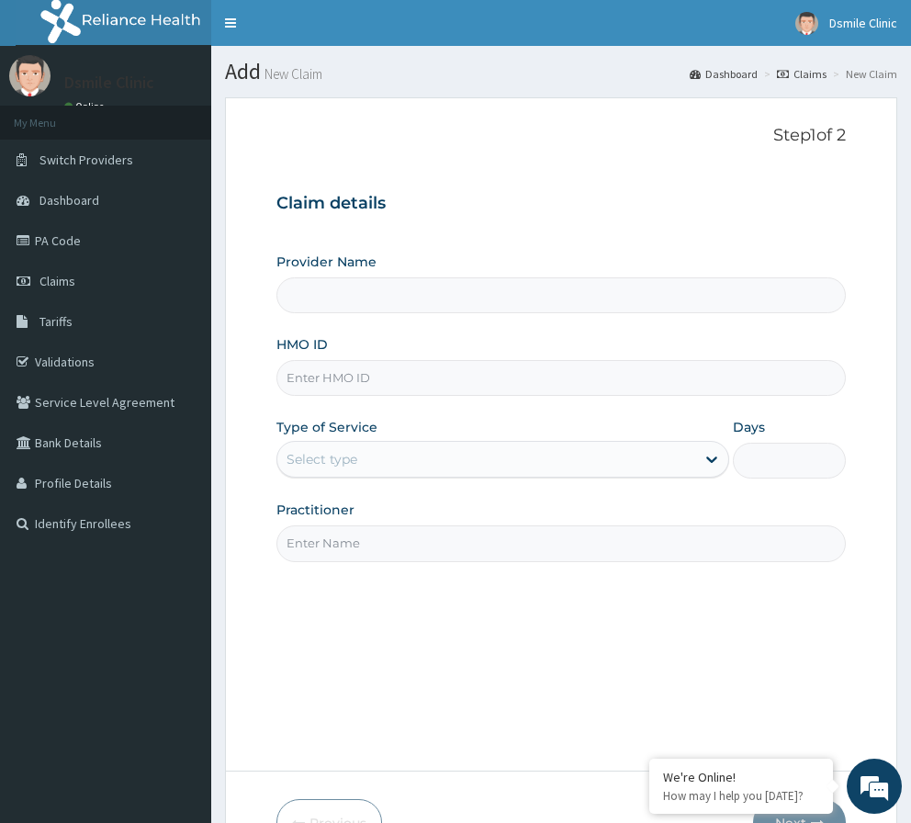
type input "Dsmile Dental Clinic"
click at [62, 286] on span "Claims" at bounding box center [57, 281] width 36 height 17
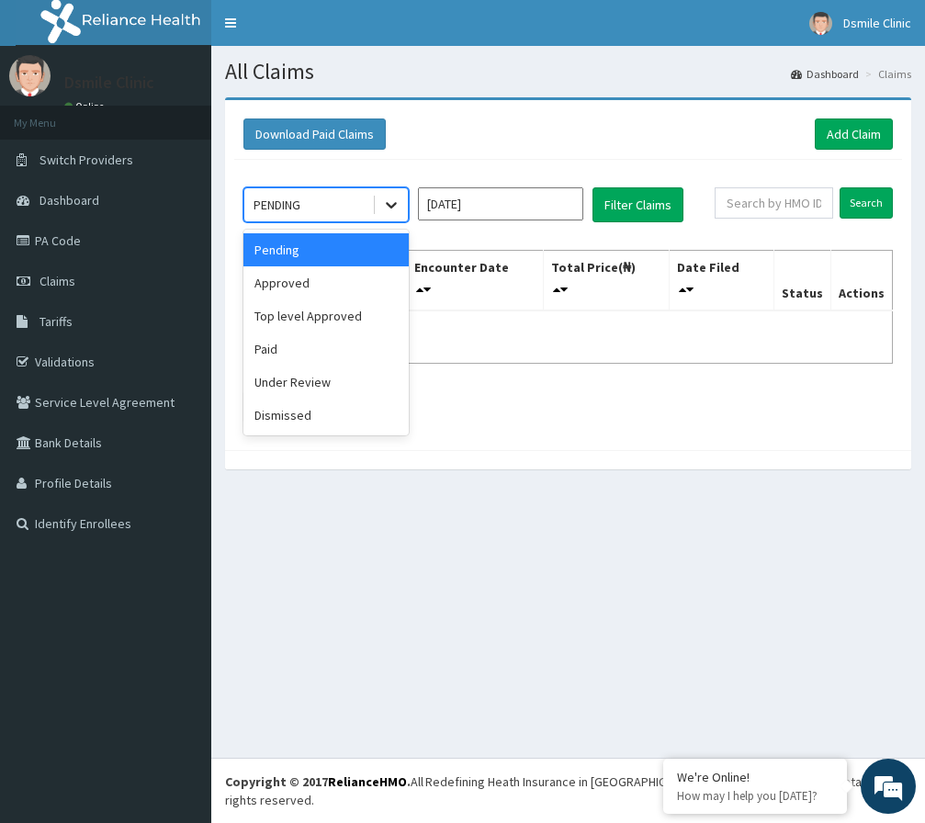
click at [377, 207] on div at bounding box center [391, 204] width 33 height 33
click at [282, 282] on div "Approved" at bounding box center [325, 282] width 165 height 33
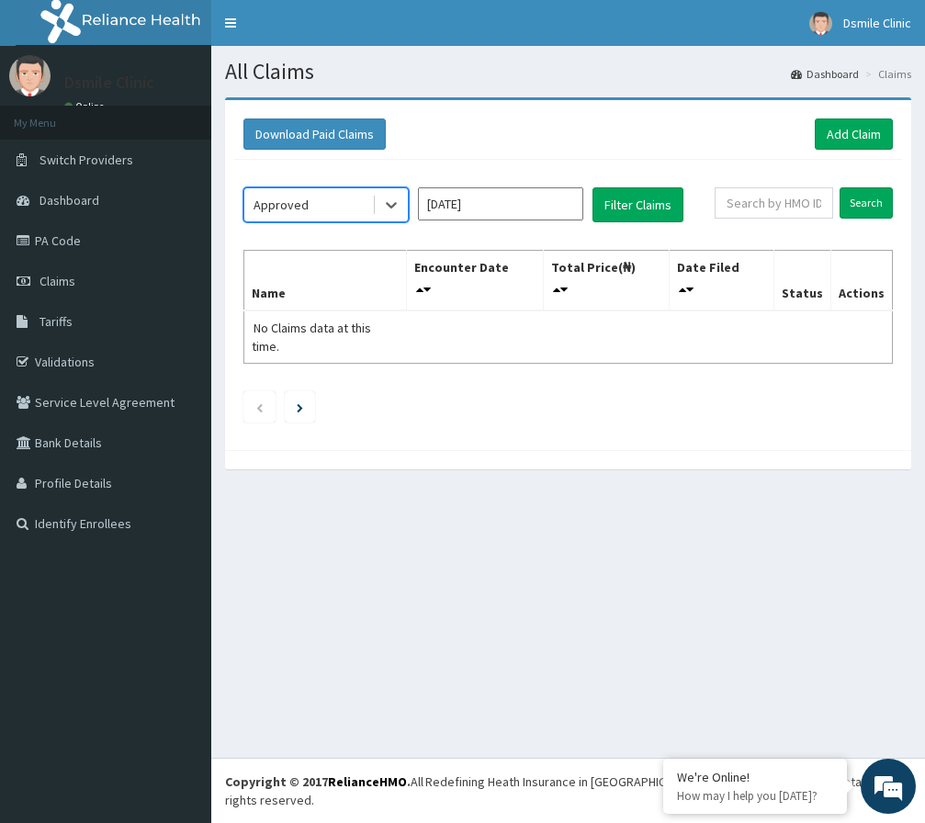
click at [484, 200] on input "[DATE]" at bounding box center [500, 203] width 165 height 33
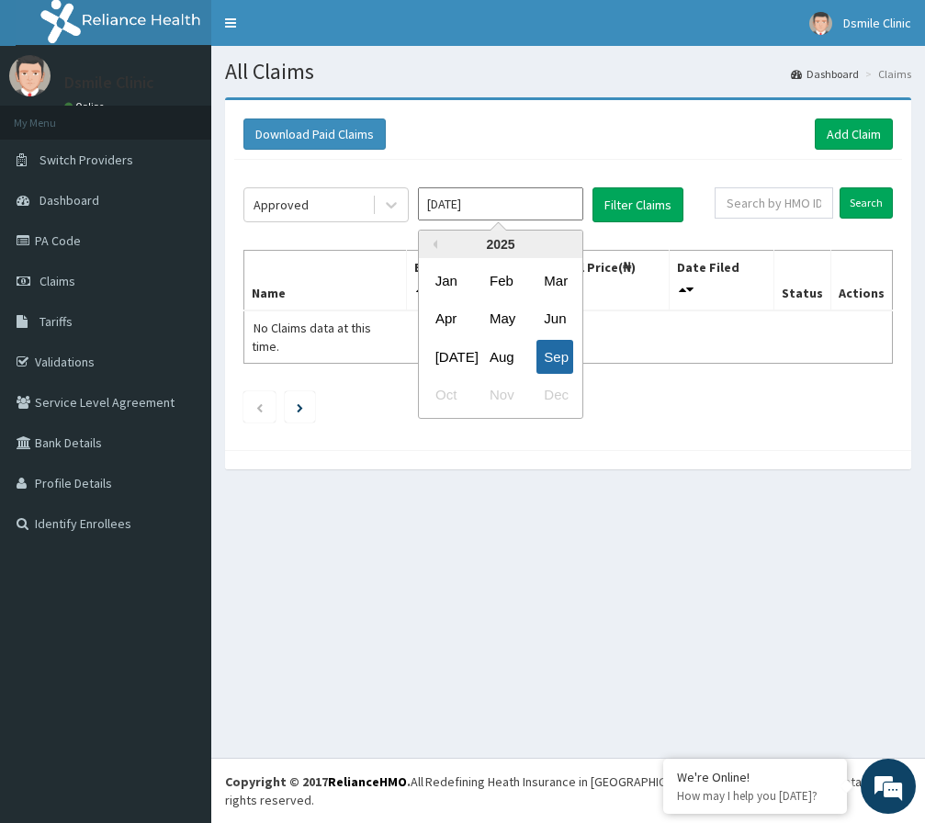
click at [557, 351] on div "Sep" at bounding box center [554, 357] width 37 height 34
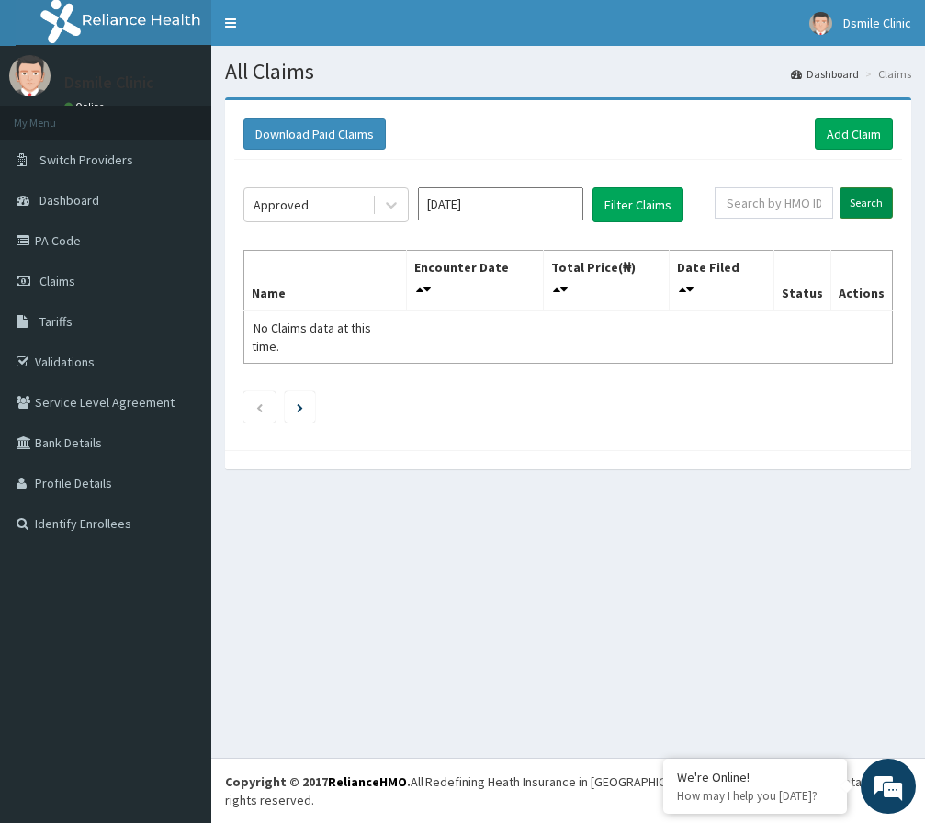
click at [851, 188] on input "Search" at bounding box center [865, 202] width 53 height 31
click at [648, 189] on button "Filter Claims" at bounding box center [637, 204] width 91 height 35
click at [62, 202] on span "Dashboard" at bounding box center [69, 200] width 60 height 17
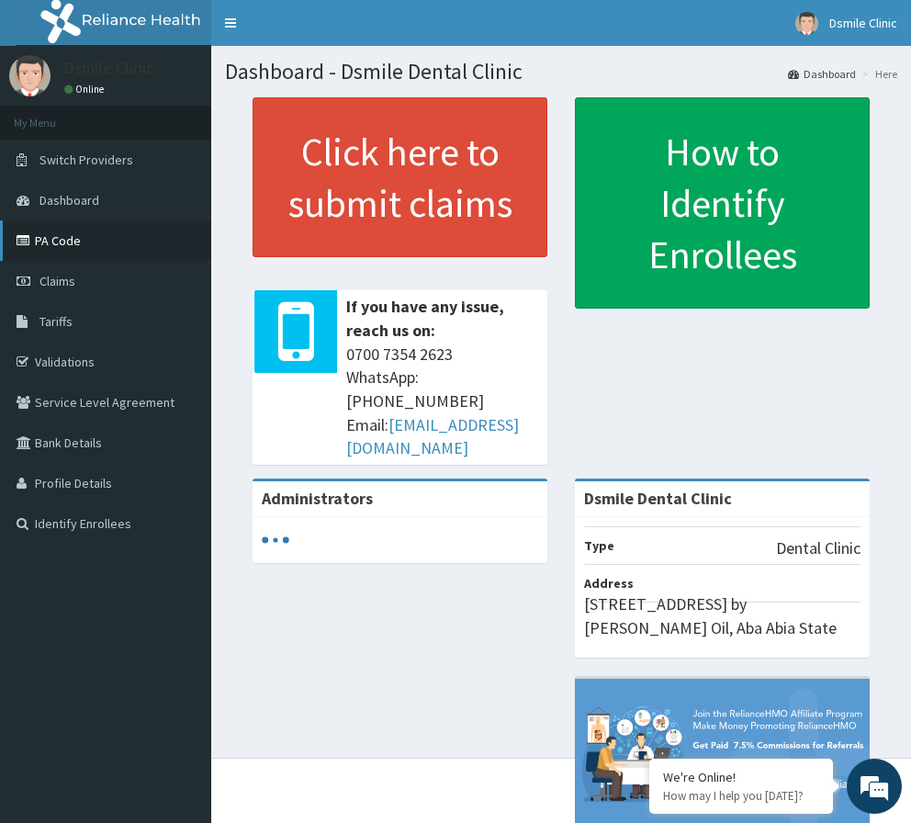
click at [65, 239] on link "PA Code" at bounding box center [105, 240] width 211 height 40
